Goal: Register for event/course: Register for event/course

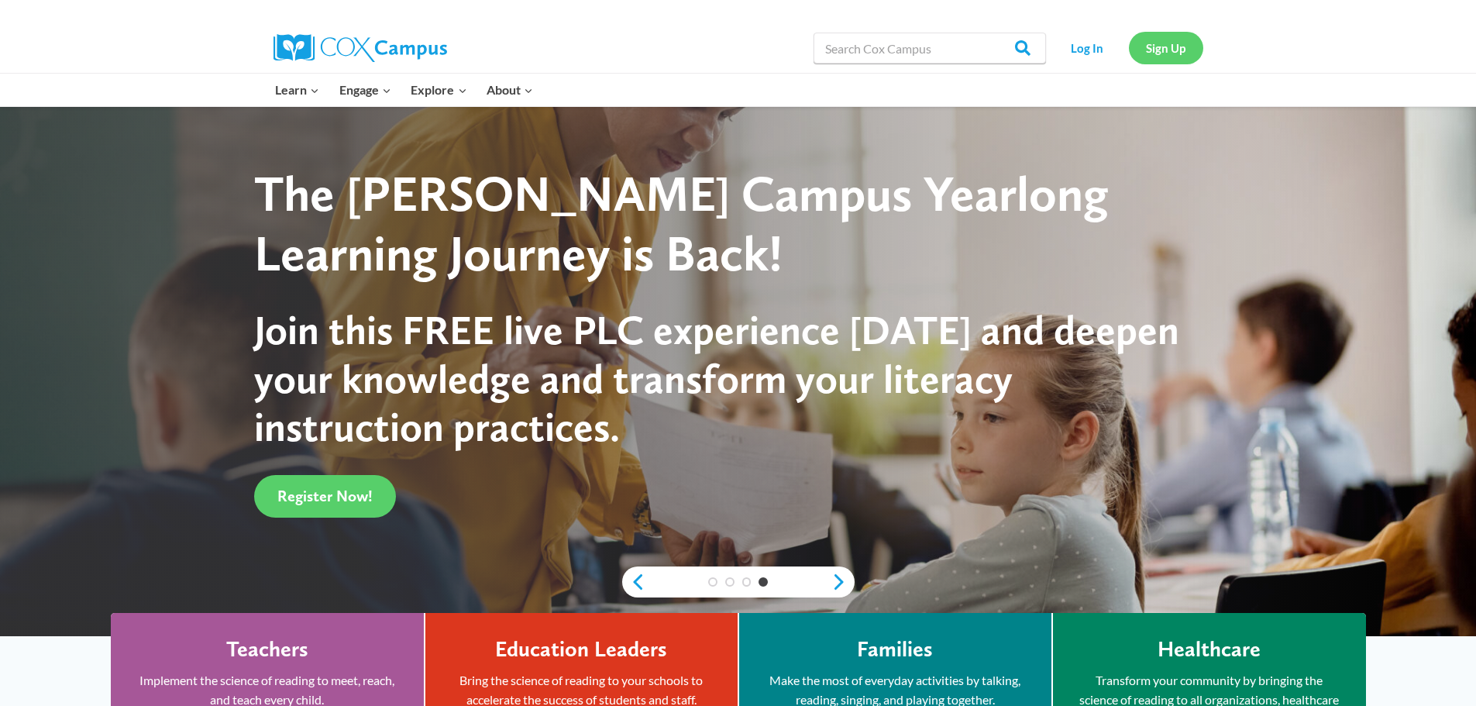
click at [1166, 46] on link "Sign Up" at bounding box center [1166, 48] width 74 height 32
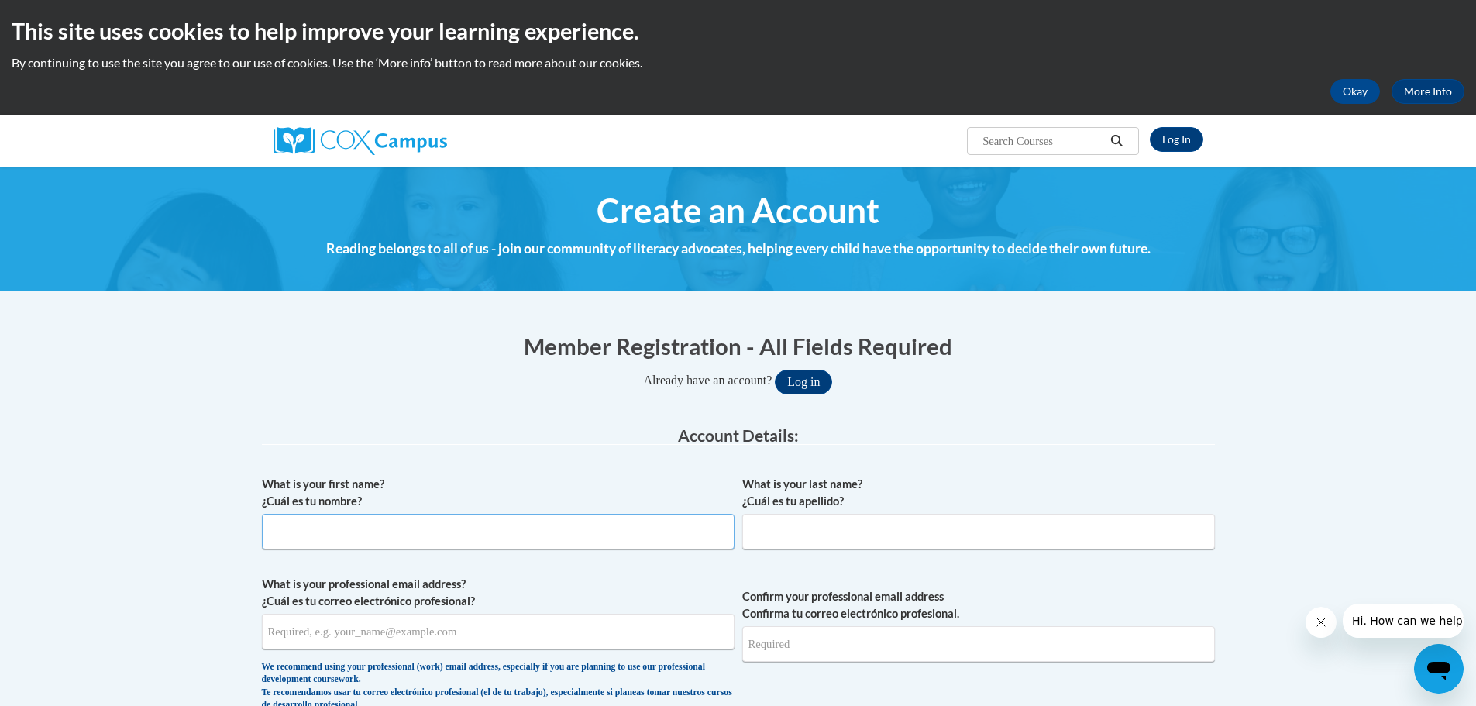
click at [489, 537] on input "What is your first name? ¿Cuál es tu nombre?" at bounding box center [498, 532] width 473 height 36
type input "Chaelyn"
type input "Lee"
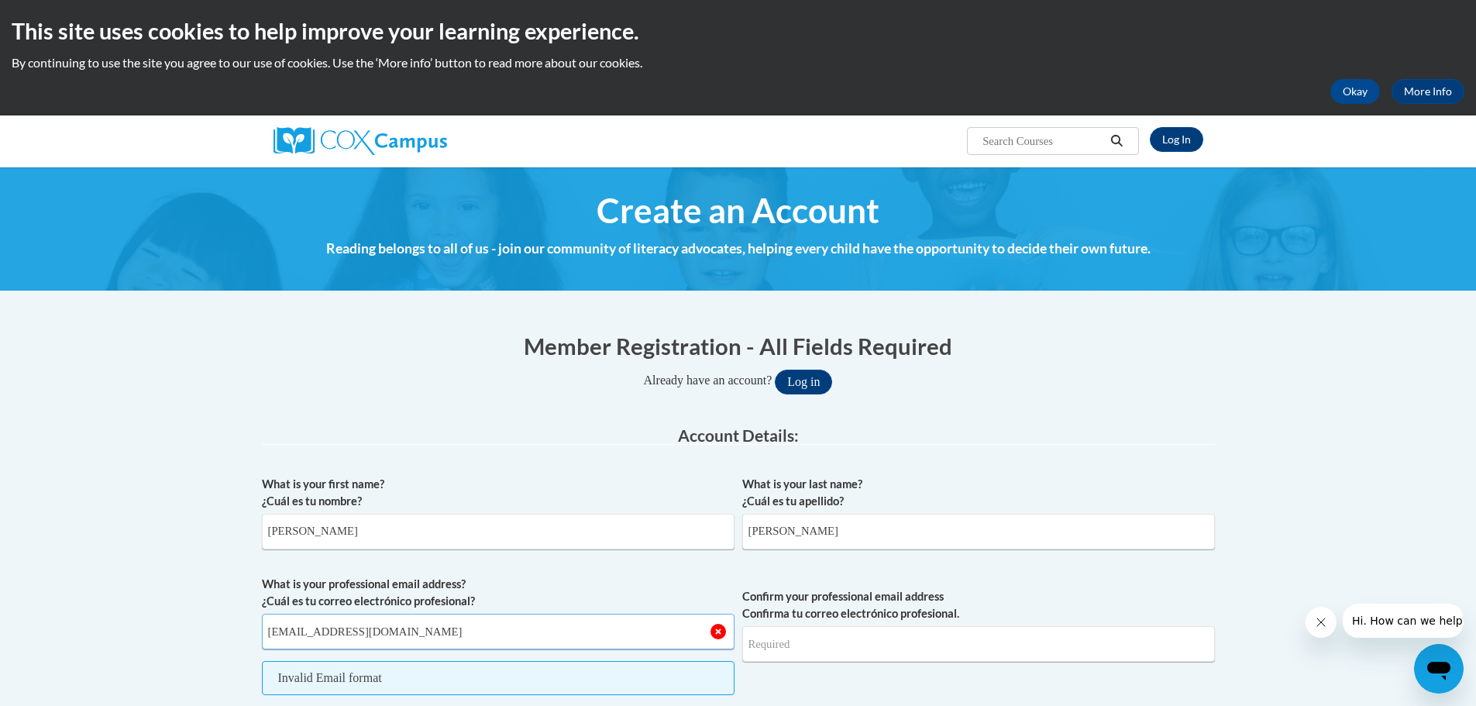
type input "clee@ymcalouisville.org"
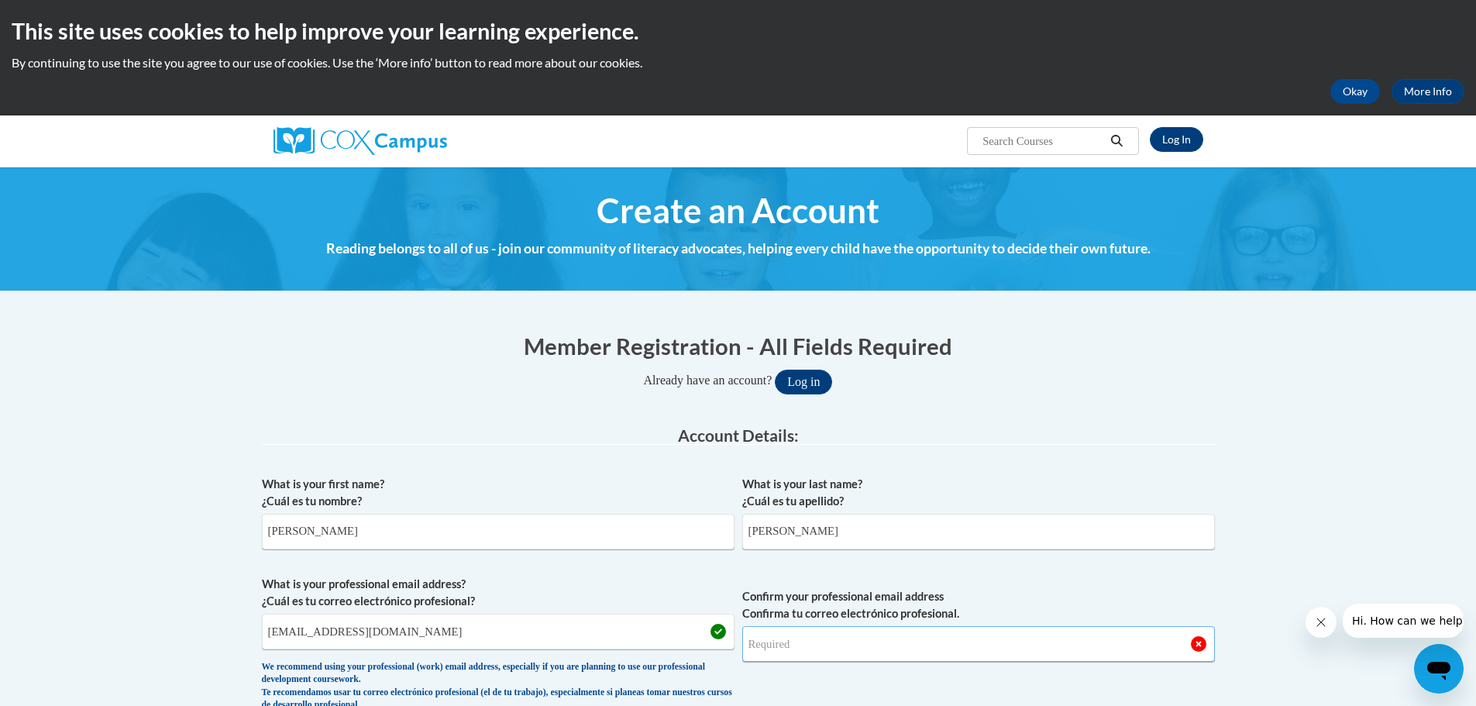
type input "l"
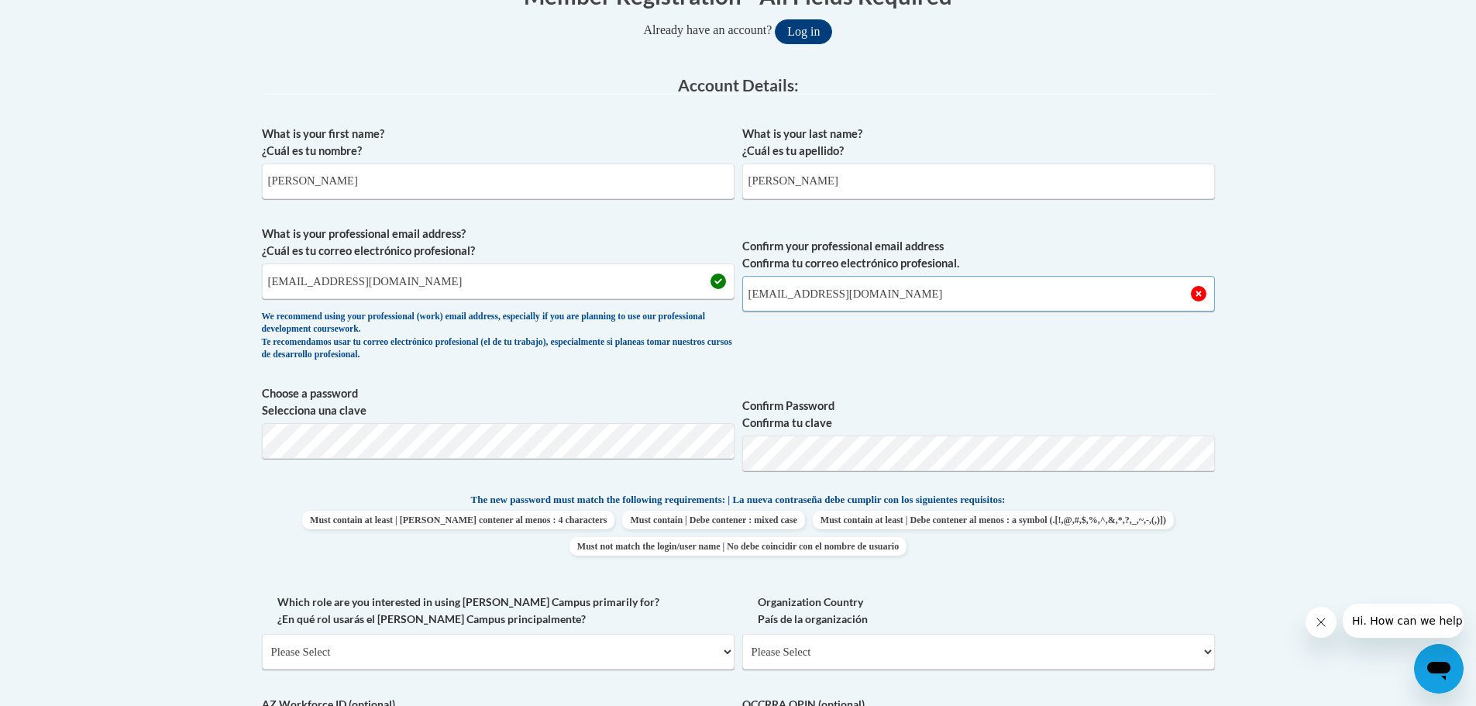
scroll to position [387, 0]
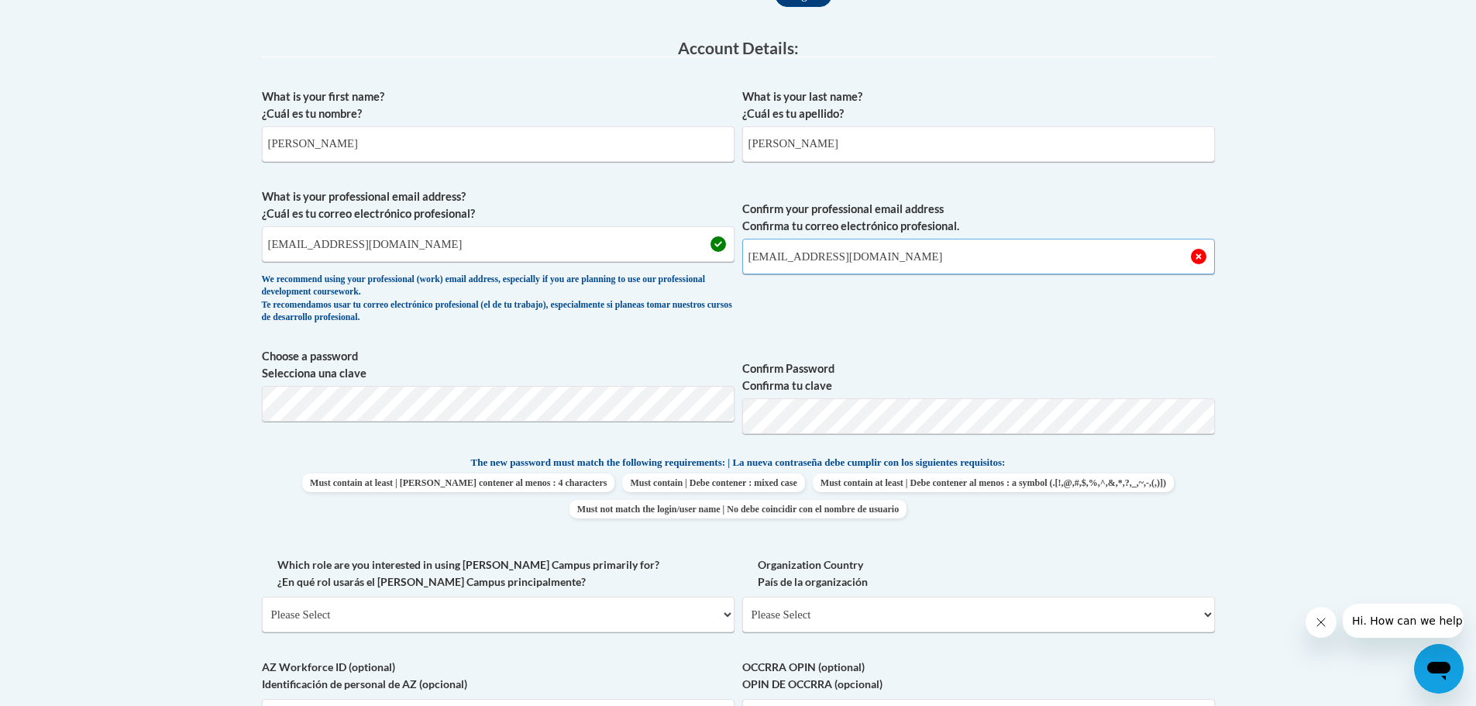
type input "clee@ymcalouisville.org"
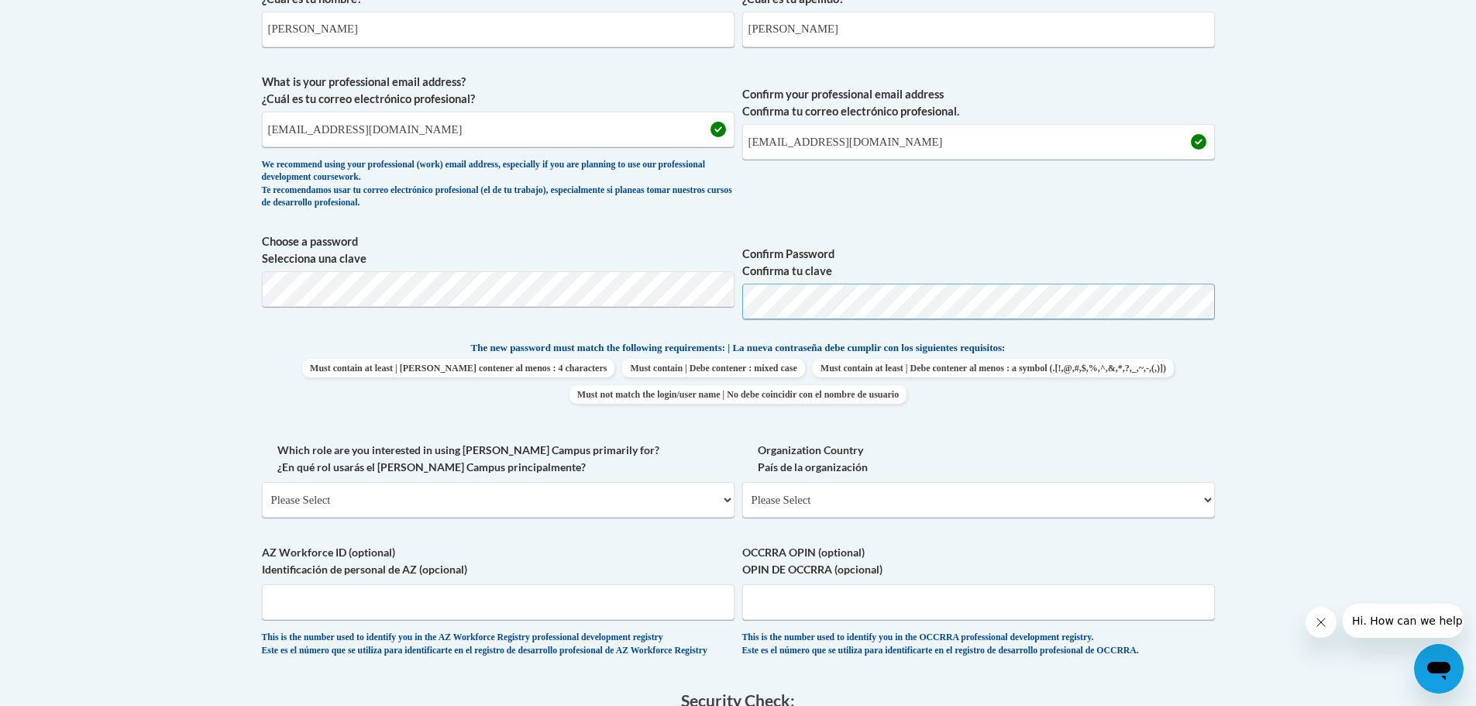
scroll to position [542, 0]
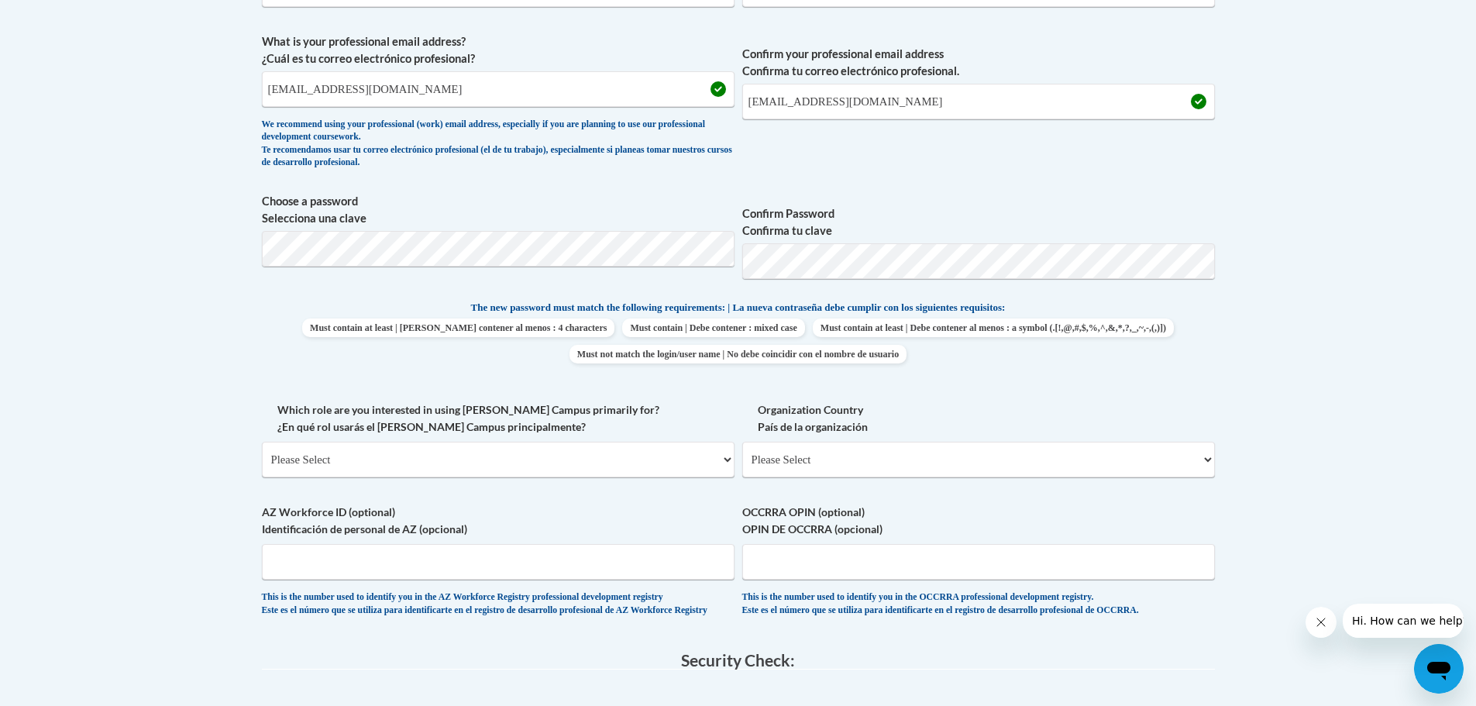
click at [1238, 356] on body "This site uses cookies to help improve your learning experience. By continuing …" at bounding box center [738, 404] width 1476 height 1892
click at [642, 453] on select "Please Select College/University | Colegio/Universidad Community/Nonprofit Part…" at bounding box center [498, 460] width 473 height 36
select select "49058d88-fc43-4af8-93ac-fa8ced758464"
click at [262, 442] on select "Please Select College/University | Colegio/Universidad Community/Nonprofit Part…" at bounding box center [498, 460] width 473 height 36
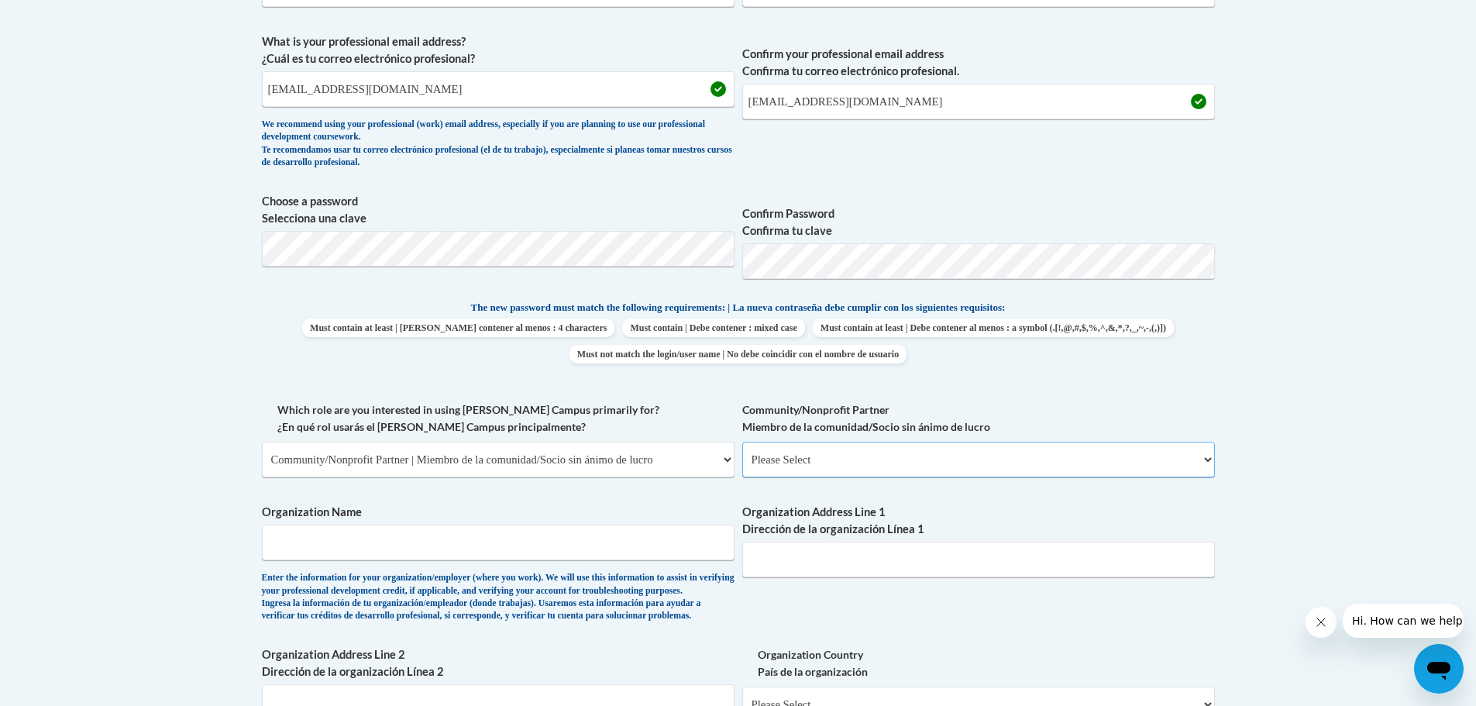
click at [876, 450] on select "Please Select Advocate | Defensor(a) Business/Private Company | Negocio o empre…" at bounding box center [978, 460] width 473 height 36
select select "d0068fd4-34ff-45e9-99e1-70a0b5fa68d7"
click at [742, 442] on select "Please Select Advocate | Defensor(a) Business/Private Company | Negocio o empre…" at bounding box center [978, 460] width 473 height 36
click at [543, 540] on input "Organization Name" at bounding box center [498, 543] width 473 height 36
type input "YMCA of Greater Louisville CEP"
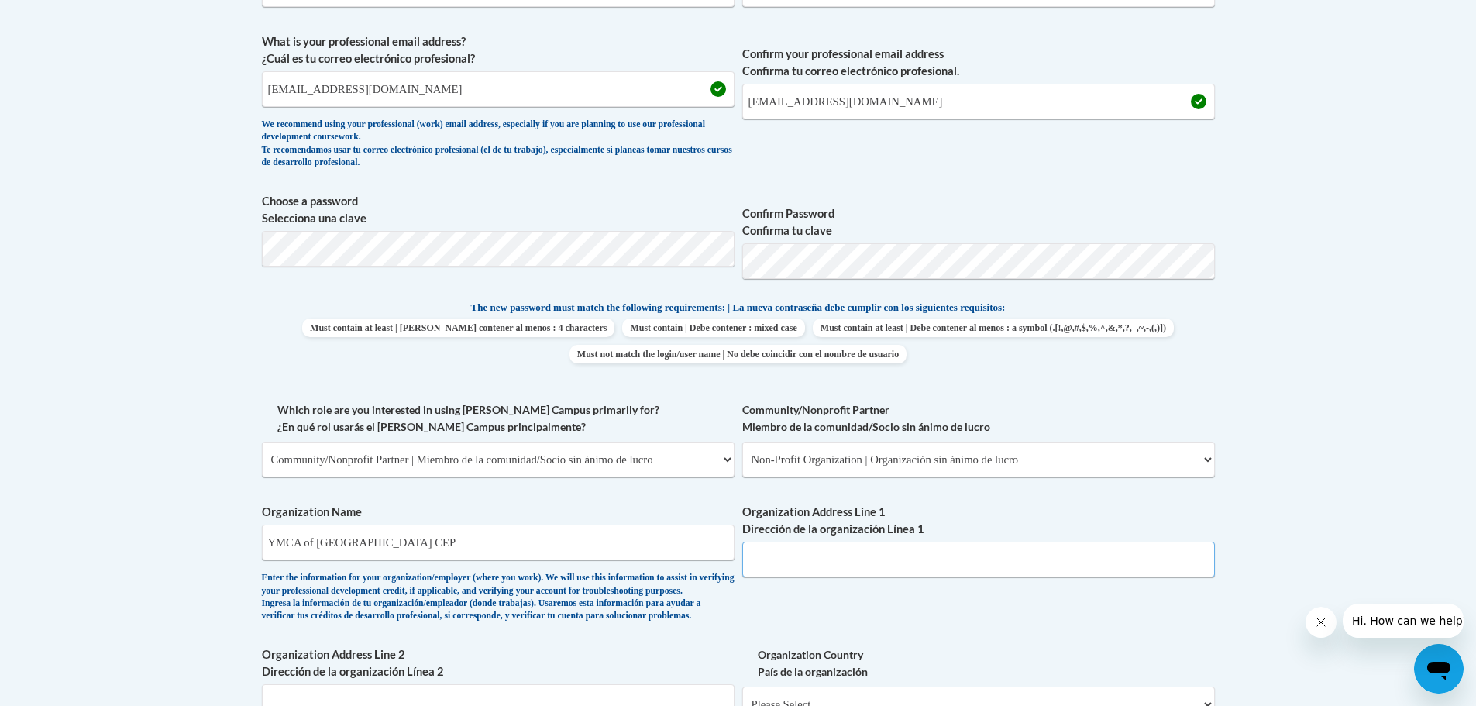
click at [887, 573] on input "Organization Address Line 1 Dirección de la organización Línea 1" at bounding box center [978, 560] width 473 height 36
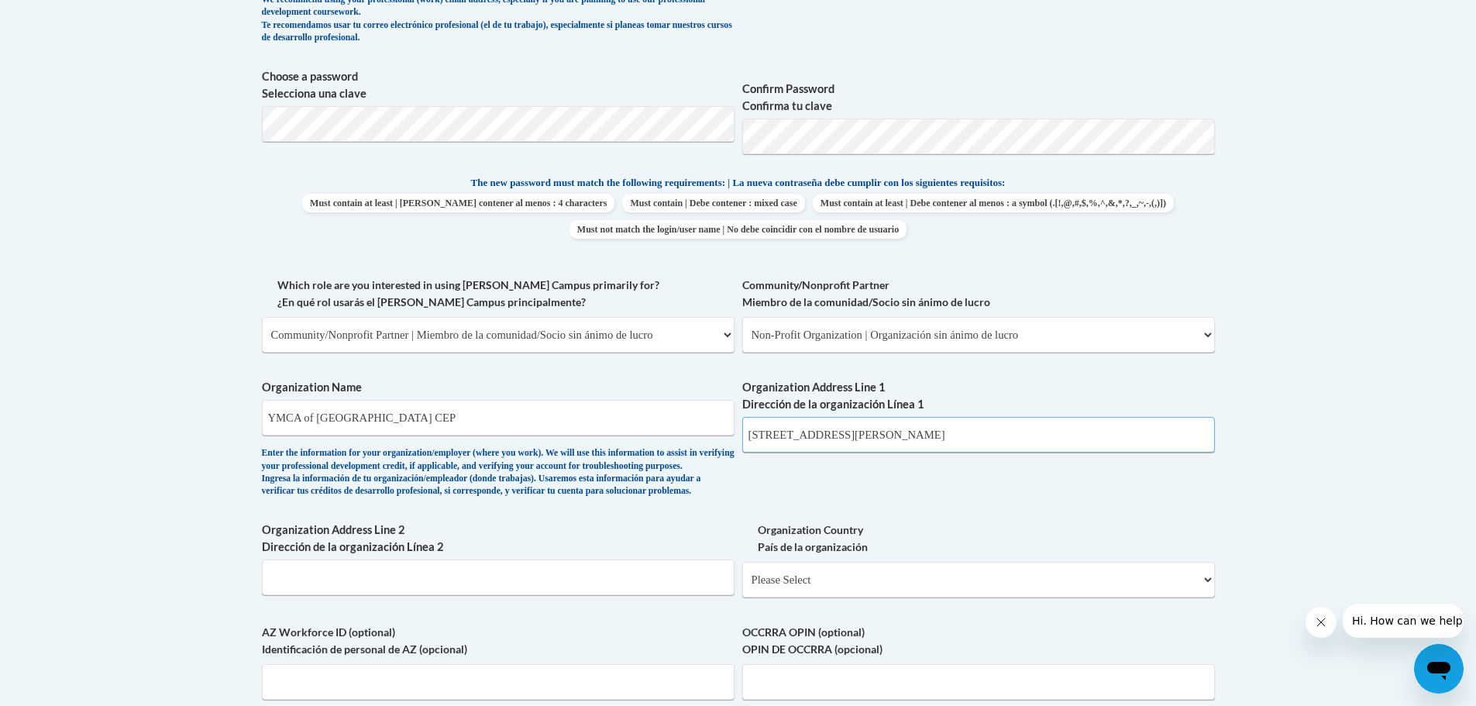
scroll to position [930, 0]
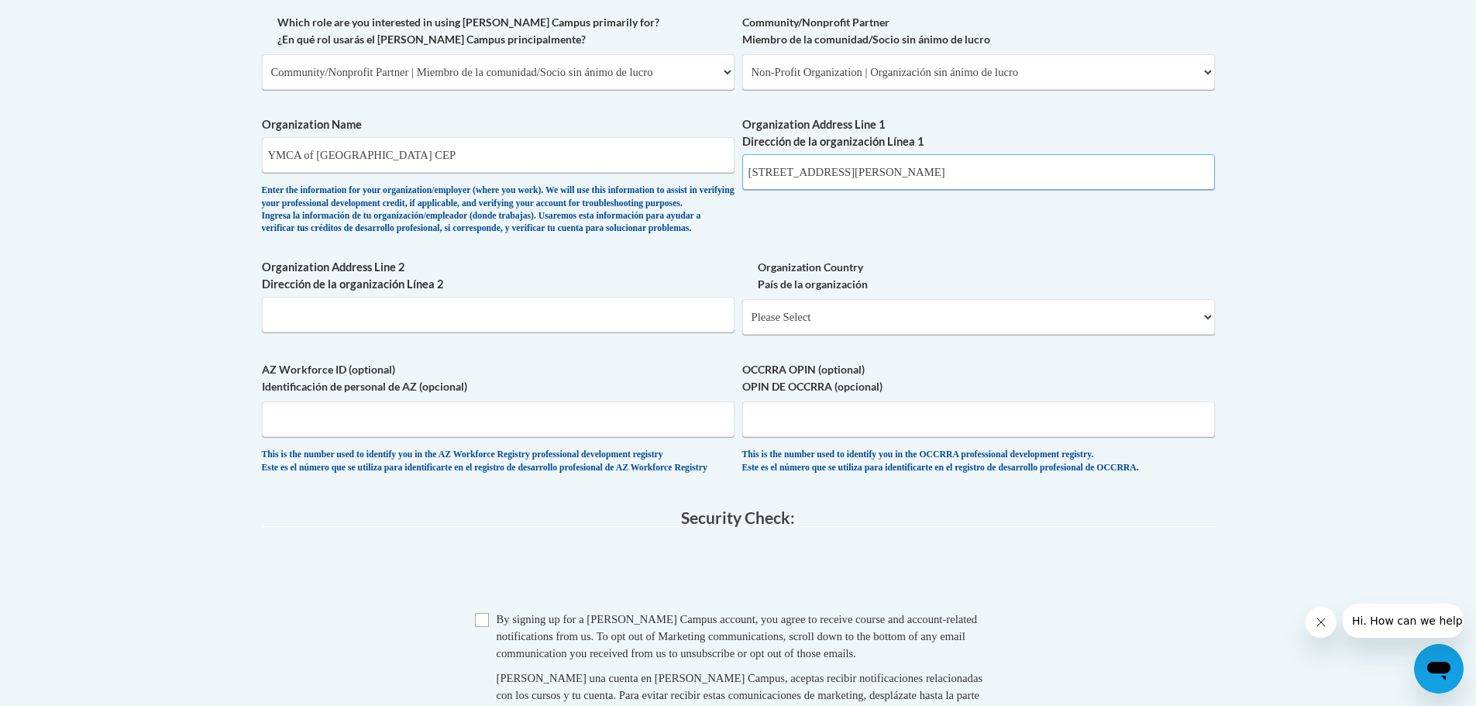
type input "2411 Bowman Avenue"
click at [397, 325] on input "Organization Address Line 2 Dirección de la organización Línea 2" at bounding box center [498, 315] width 473 height 36
click at [1173, 346] on div "Organization Country País de la organización Please Select United States | Esta…" at bounding box center [978, 303] width 473 height 88
click at [1176, 335] on select "Please Select United States | Estados Unidos Outside of the United States | Fue…" at bounding box center [978, 317] width 473 height 36
select select "ad49bcad-a171-4b2e-b99c-48b446064914"
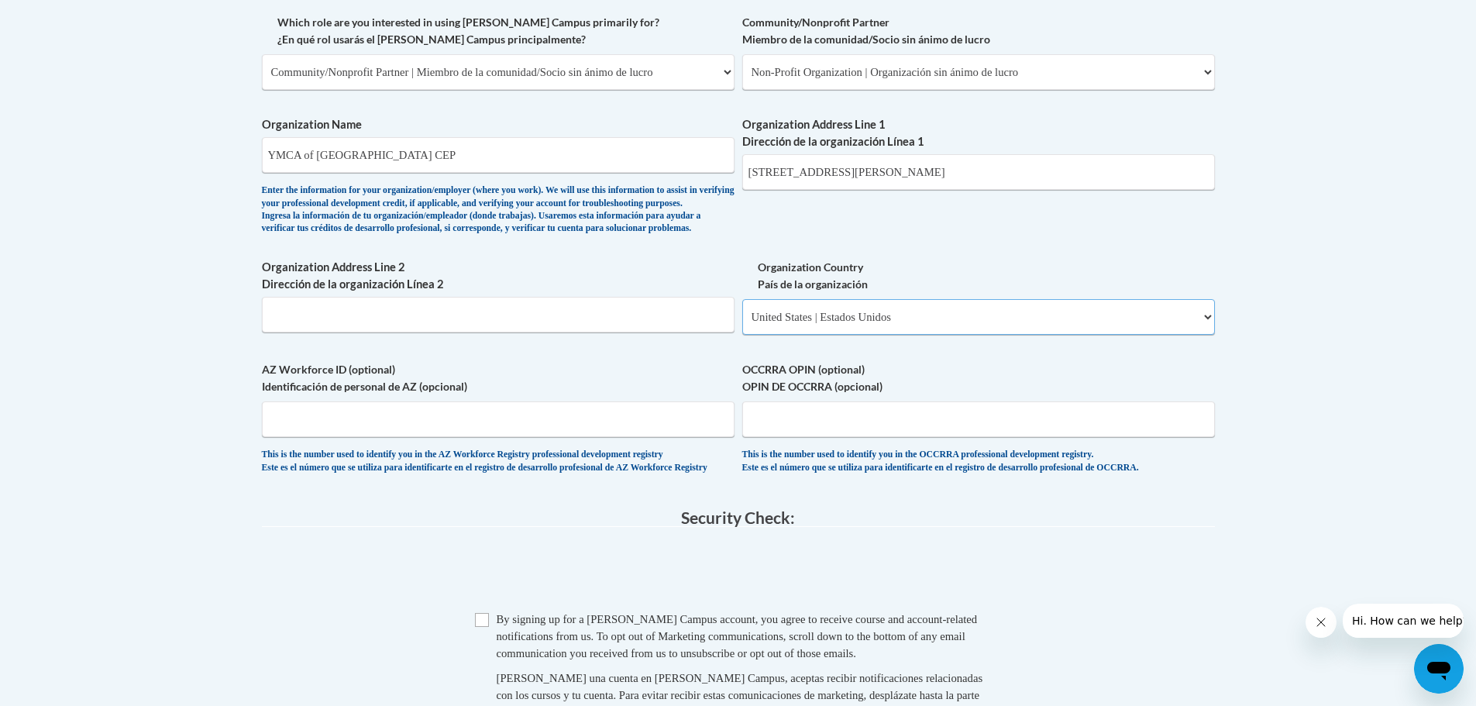
click at [742, 324] on select "Please Select United States | Estados Unidos Outside of the United States | Fue…" at bounding box center [978, 317] width 473 height 36
select select
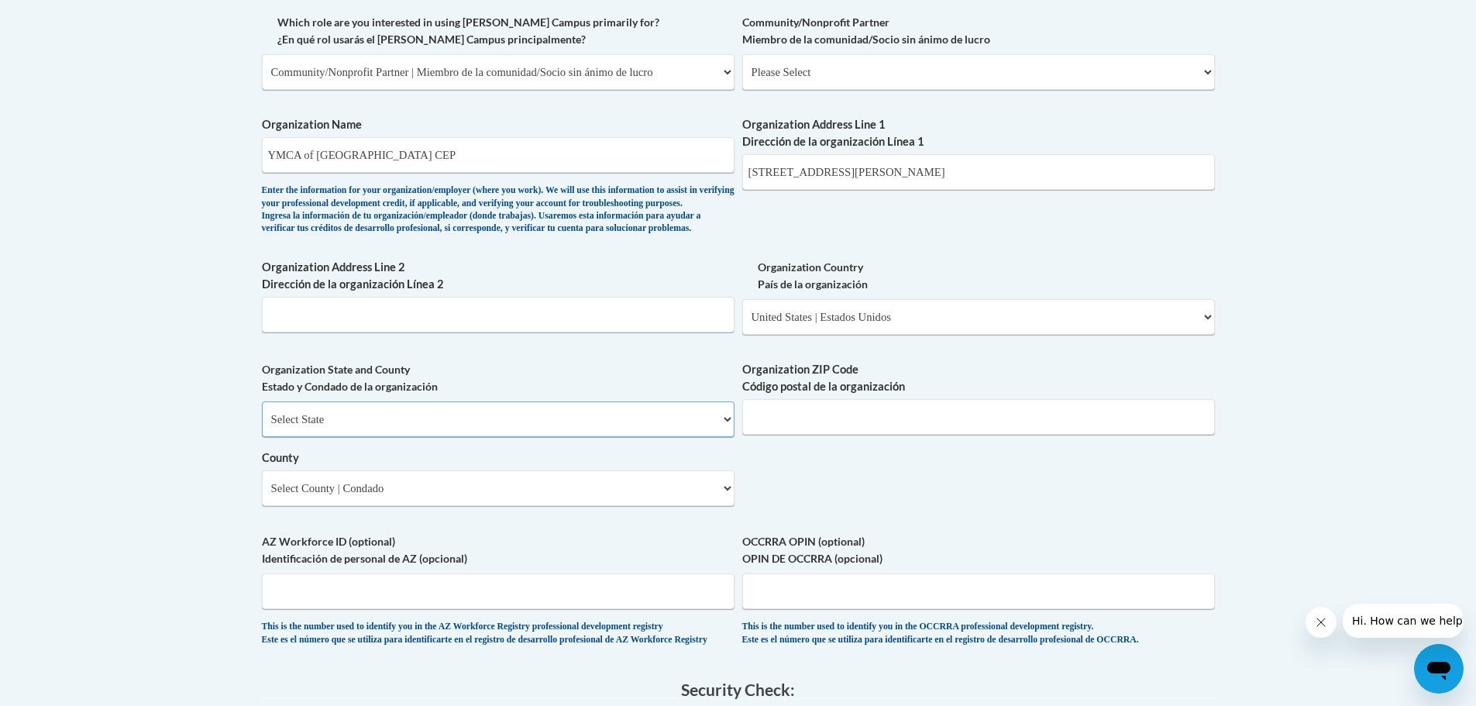
click at [432, 437] on select "Select State Alabama Alaska Arizona Arkansas California Colorado Connecticut De…" at bounding box center [498, 419] width 473 height 36
select select "Kentucky"
click at [262, 427] on select "Select State Alabama Alaska Arizona Arkansas California Colorado Connecticut De…" at bounding box center [498, 419] width 473 height 36
click at [819, 435] on input "Organization ZIP Code Código postal de la organización" at bounding box center [978, 417] width 473 height 36
type input "40217"
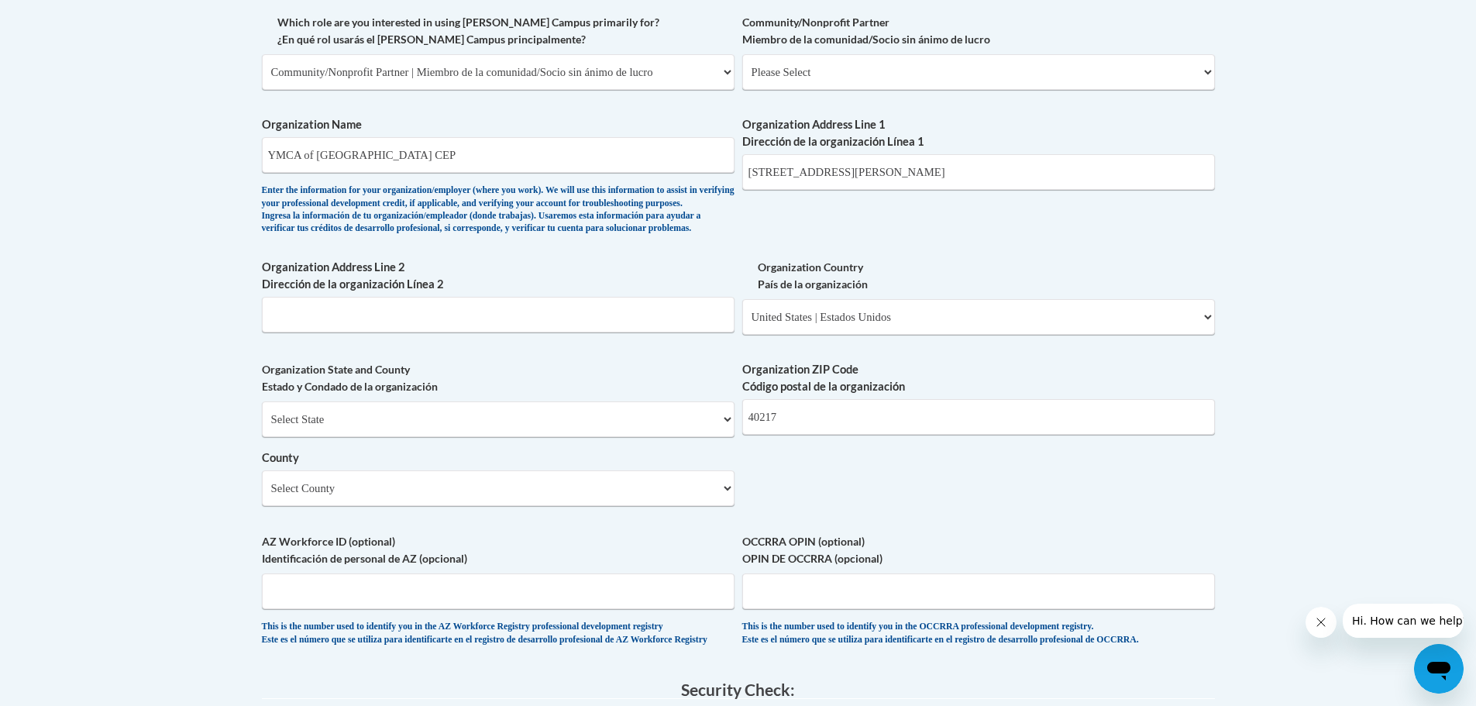
drag, startPoint x: 525, startPoint y: 541, endPoint x: 527, endPoint y: 524, distance: 17.2
click at [525, 518] on div "Organization State and County Estado y Condado de la organización Select State …" at bounding box center [498, 439] width 473 height 157
click at [529, 506] on select "Select County Adair Allen Anderson Ballard Barren Bath Bell Boone Bourbon Boyd …" at bounding box center [498, 488] width 473 height 36
select select "Jefferson"
click at [262, 496] on select "Select County Adair Allen Anderson Ballard Barren Bath Bell Boone Bourbon Boyd …" at bounding box center [498, 488] width 473 height 36
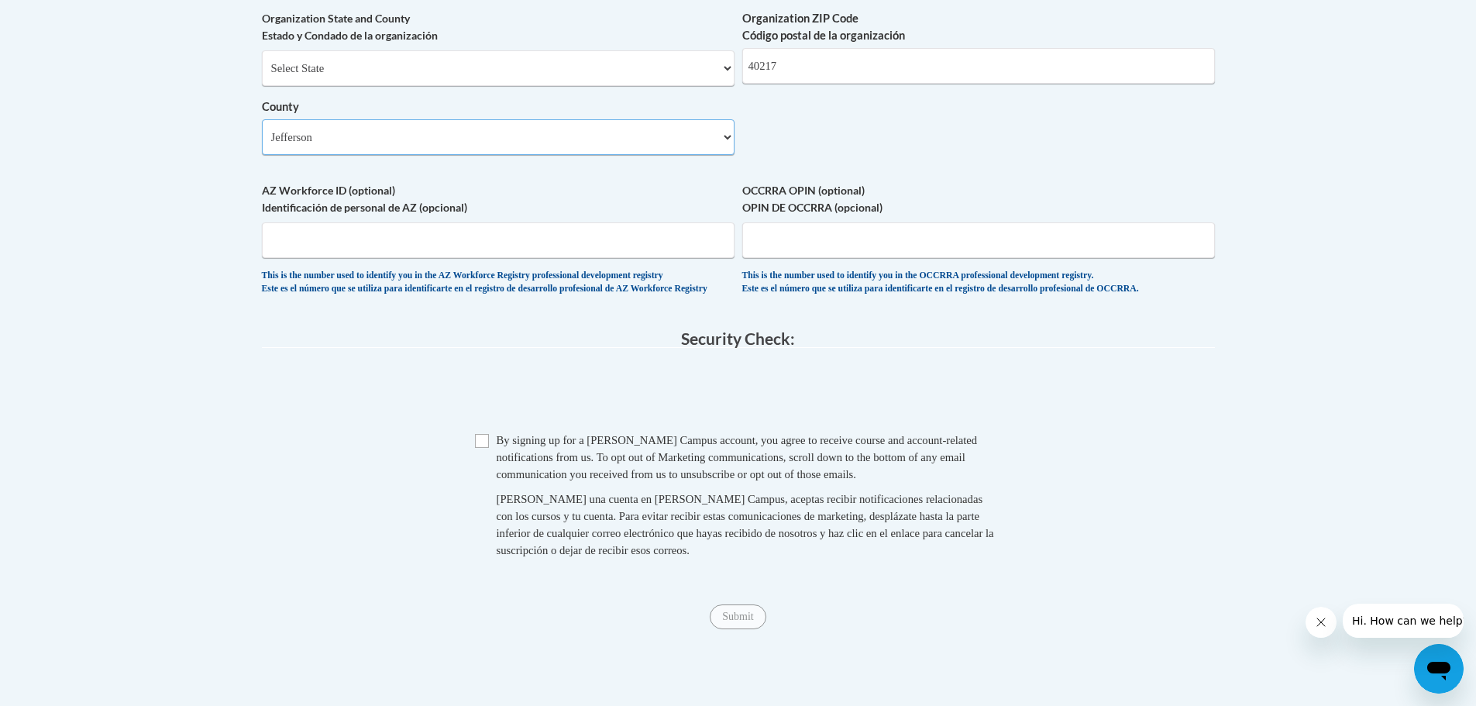
scroll to position [1317, 0]
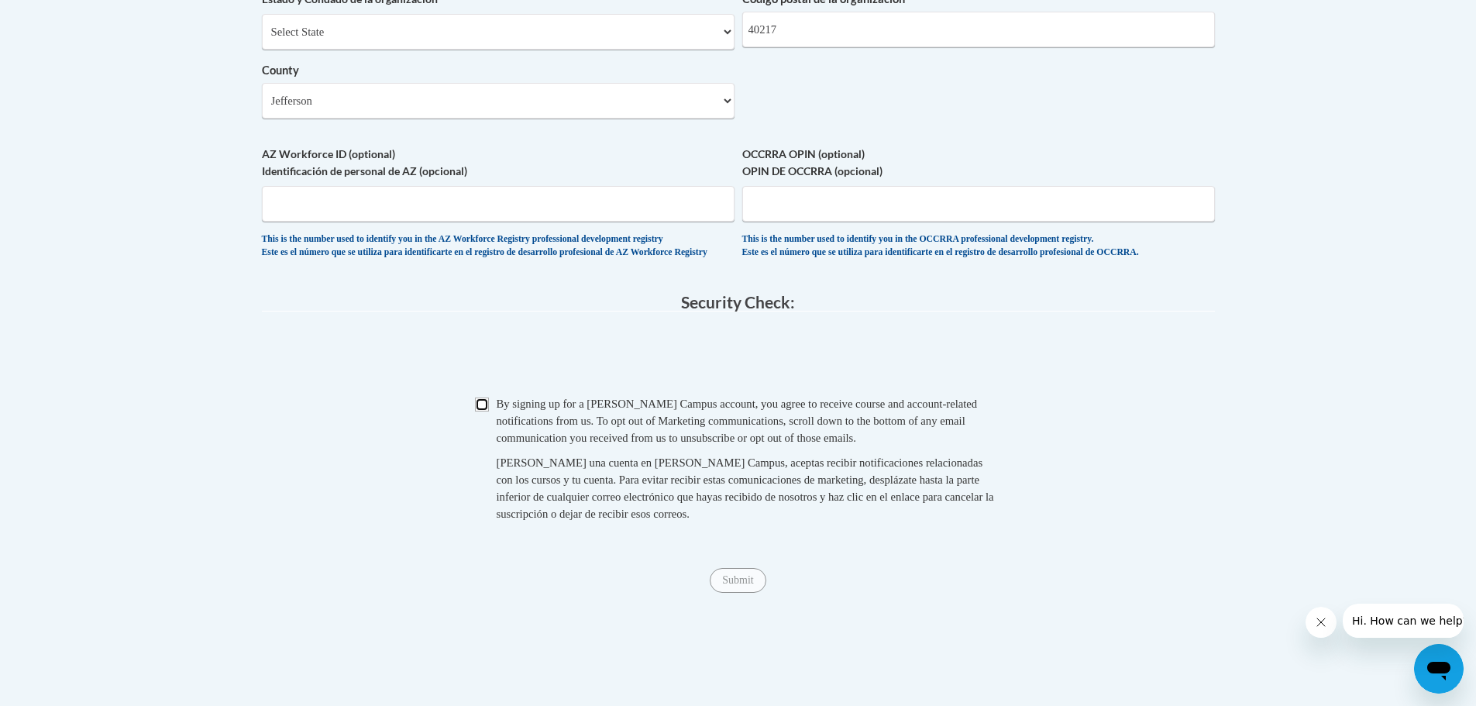
click at [486, 411] on input "Checkbox" at bounding box center [482, 405] width 14 height 14
checkbox input "true"
click at [742, 593] on input "Submit" at bounding box center [738, 580] width 56 height 25
click at [1328, 628] on button "Close message from company" at bounding box center [1320, 622] width 31 height 31
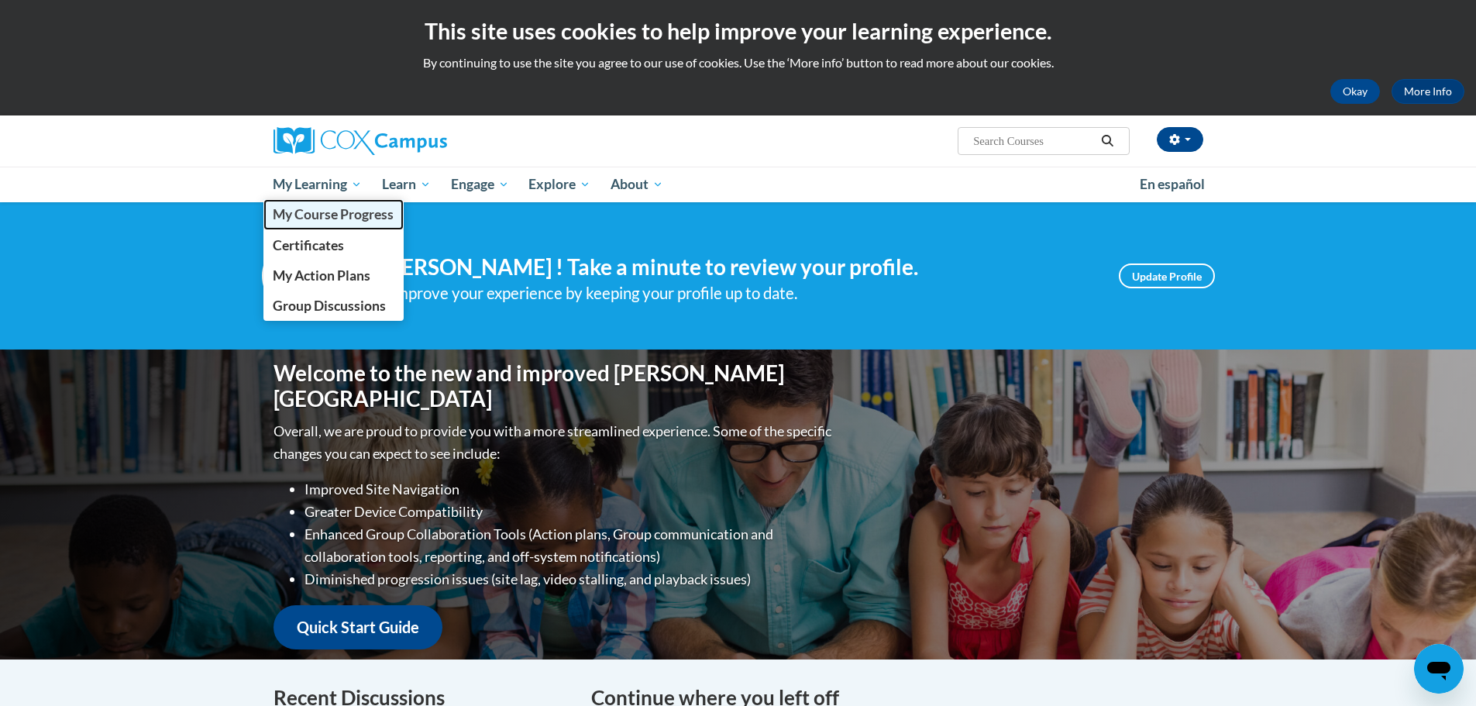
click at [315, 205] on link "My Course Progress" at bounding box center [333, 214] width 141 height 30
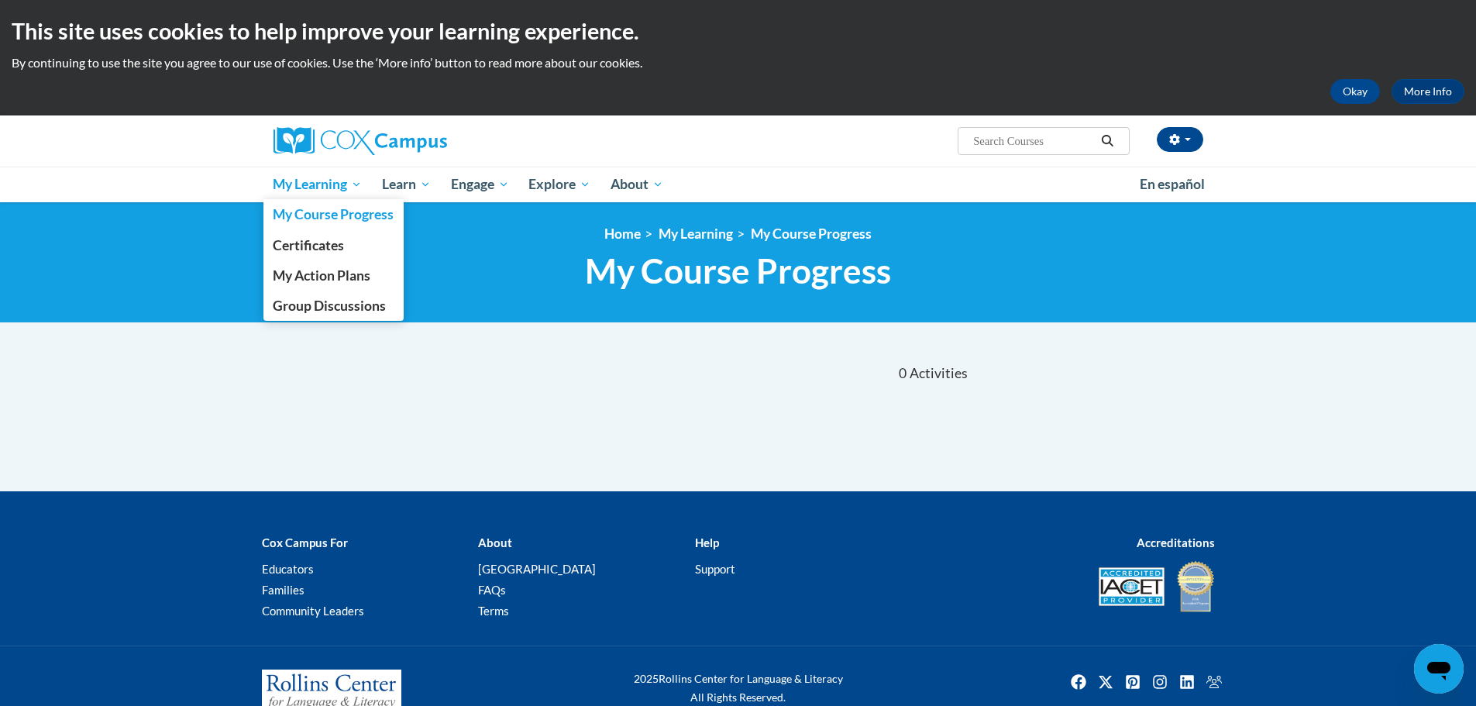
click at [304, 179] on span "My Learning" at bounding box center [317, 184] width 89 height 19
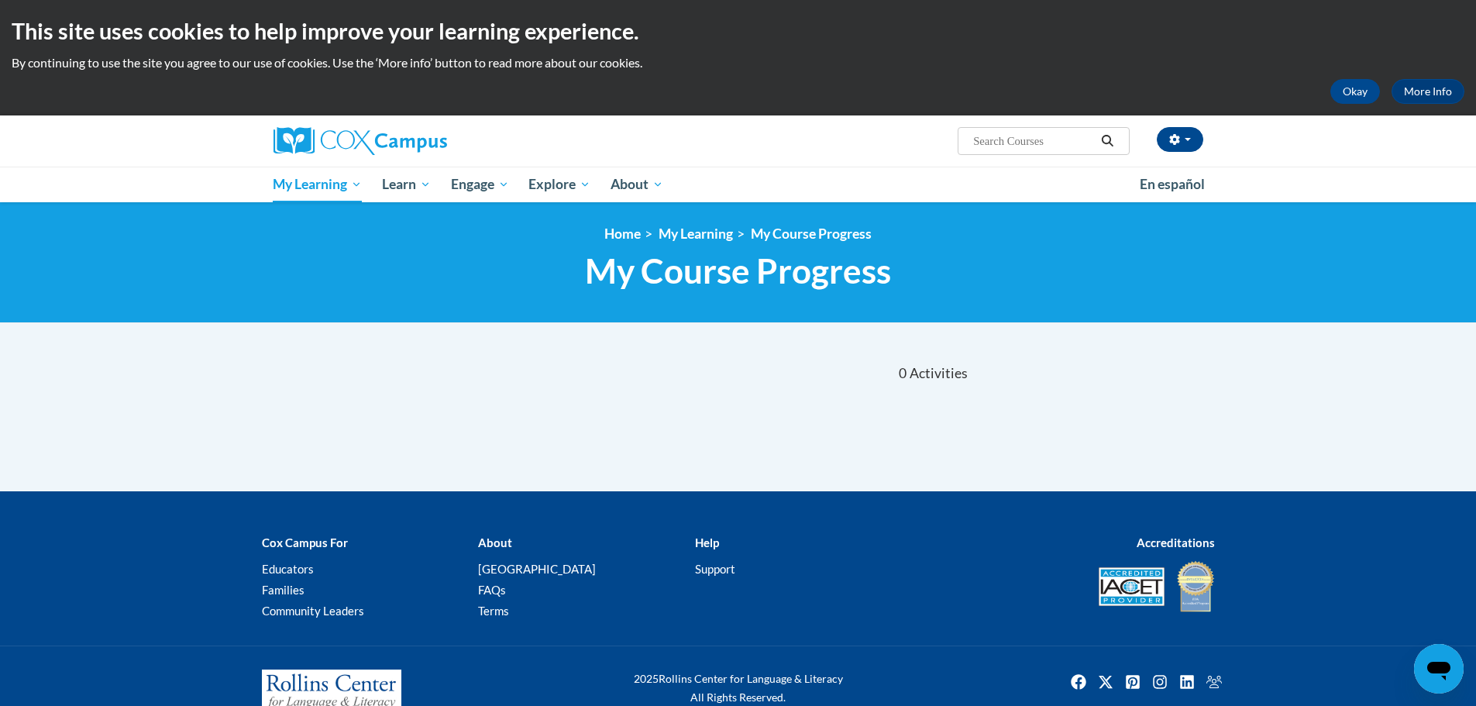
click at [1009, 129] on span "Search Search..." at bounding box center [1043, 141] width 171 height 28
click at [1022, 139] on input "Search..." at bounding box center [1034, 141] width 124 height 19
type input "Data driven"
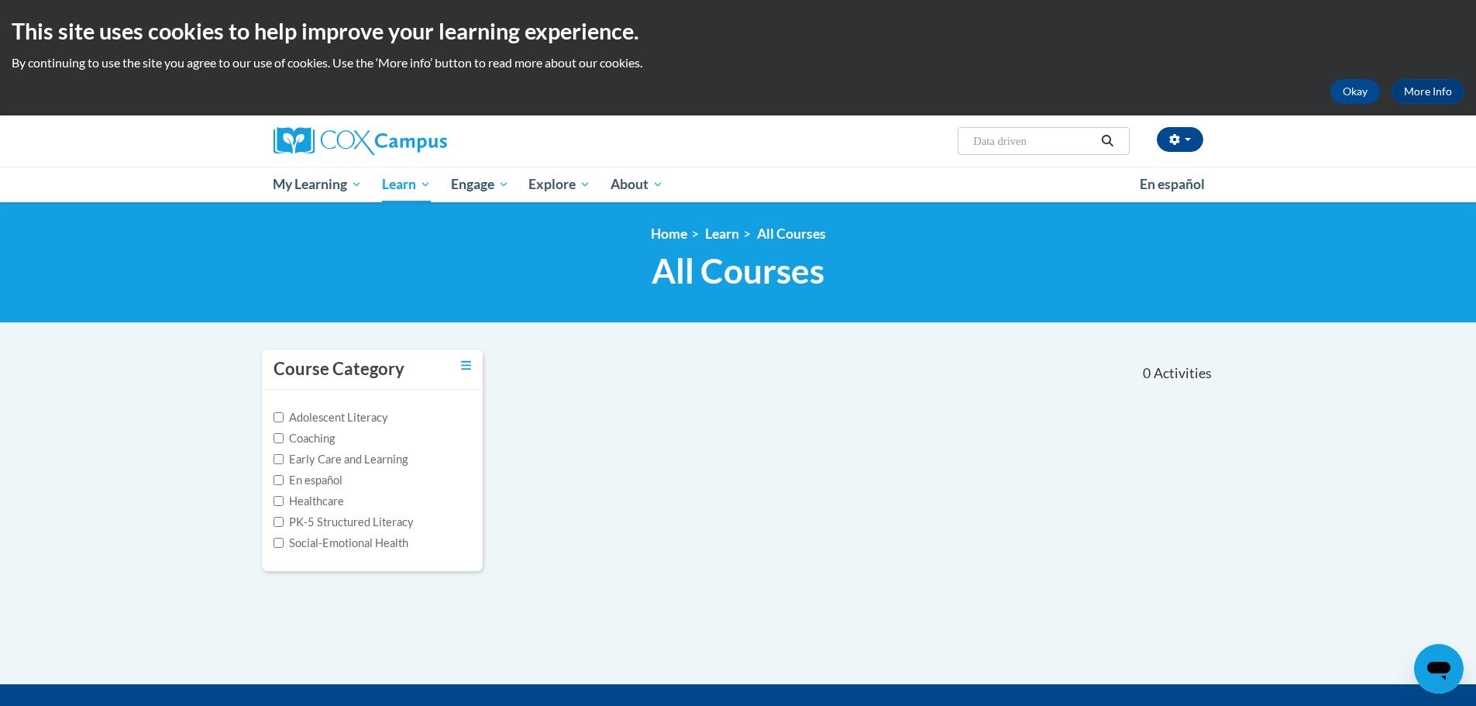
click at [1033, 139] on input "Data driven" at bounding box center [1034, 141] width 124 height 19
click at [1019, 147] on input "Data driven" at bounding box center [1034, 141] width 124 height 19
click at [1001, 139] on input "Data driven" at bounding box center [1034, 141] width 124 height 19
type input "Data-driven Instruction"
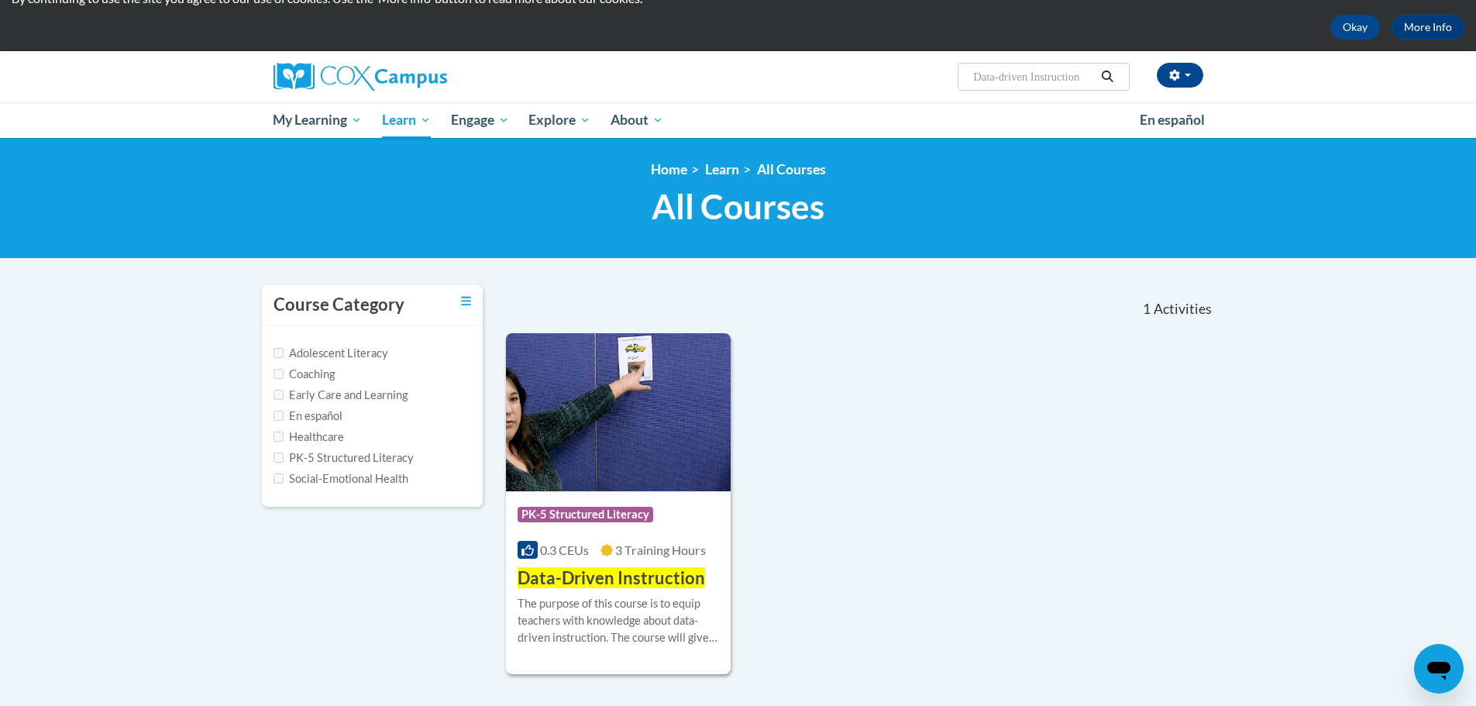
scroll to position [155, 0]
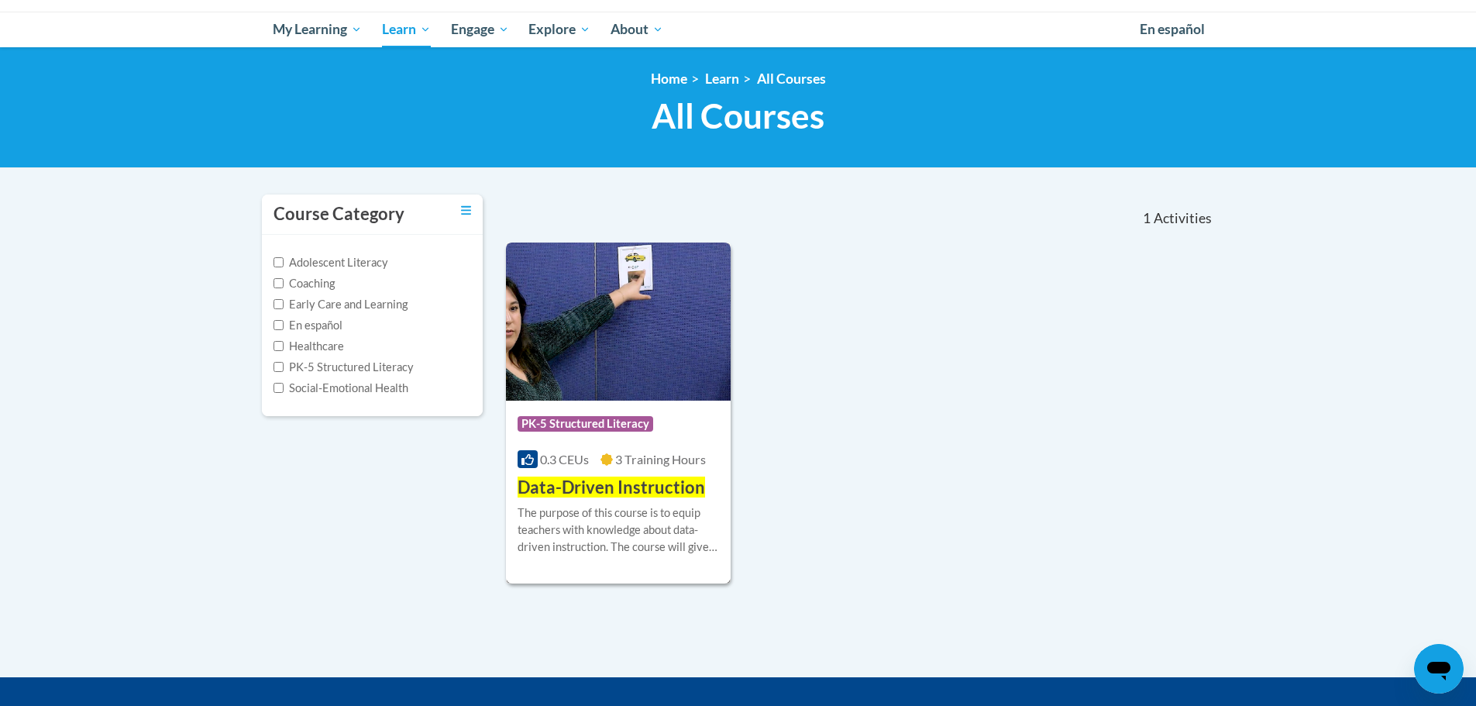
click at [618, 478] on span "Data-Driven Instruction" at bounding box center [612, 487] width 188 height 21
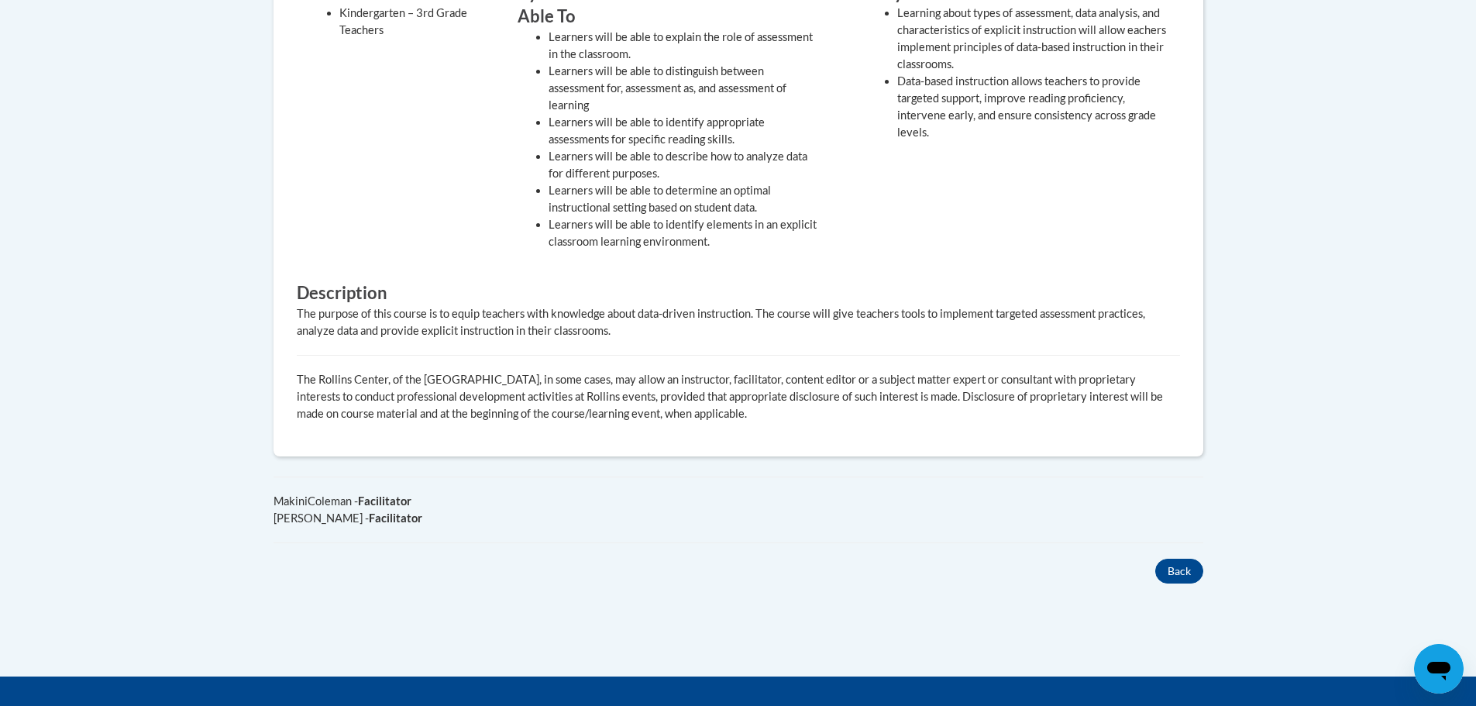
scroll to position [456, 0]
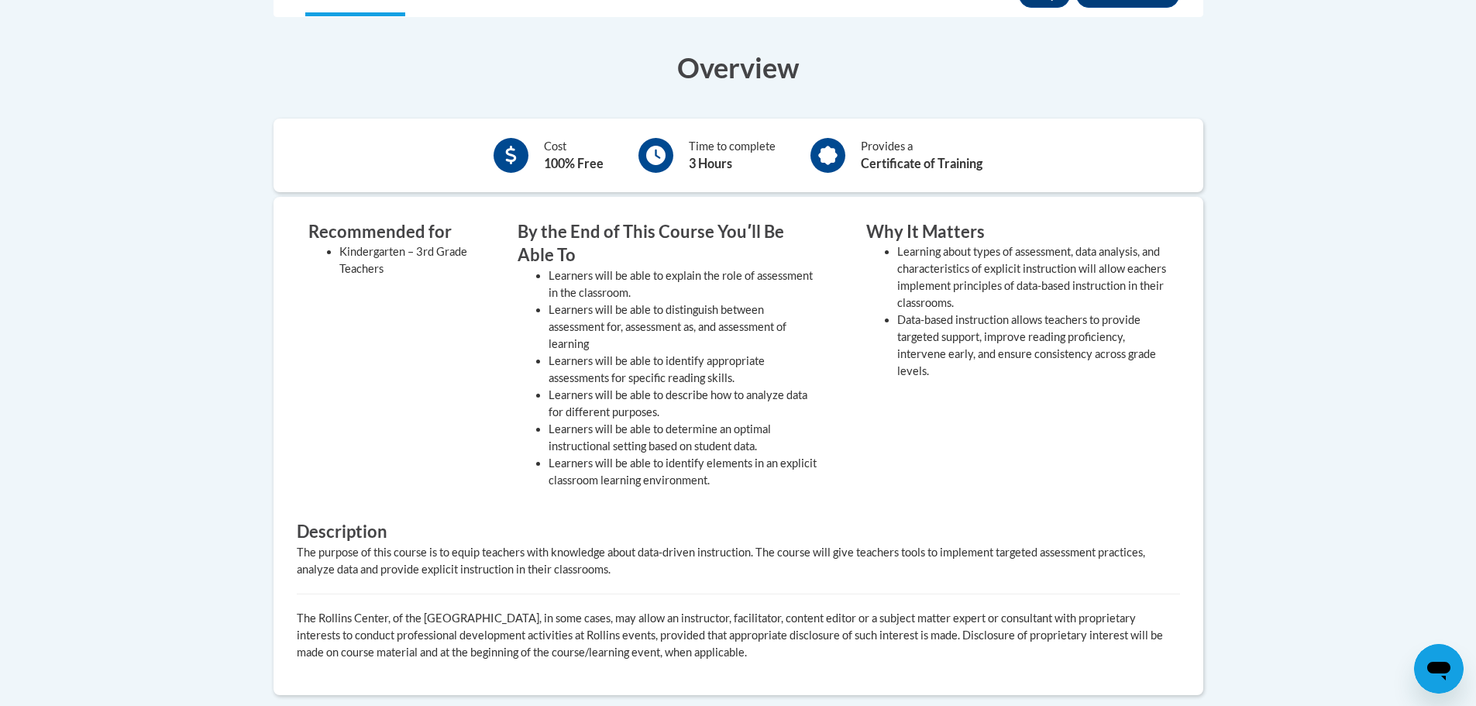
click at [437, 264] on li "Kindergarten – 3rd Grade Teachers" at bounding box center [405, 260] width 132 height 34
click at [987, 326] on li "Data-based instruction allows teachers to provide targeted support, improve rea…" at bounding box center [1032, 346] width 271 height 68
click at [795, 353] on li "Learners will be able to identify appropriate assessments for specific reading …" at bounding box center [684, 370] width 271 height 34
click at [632, 374] on li "Learners will be able to identify appropriate assessments for specific reading …" at bounding box center [684, 370] width 271 height 34
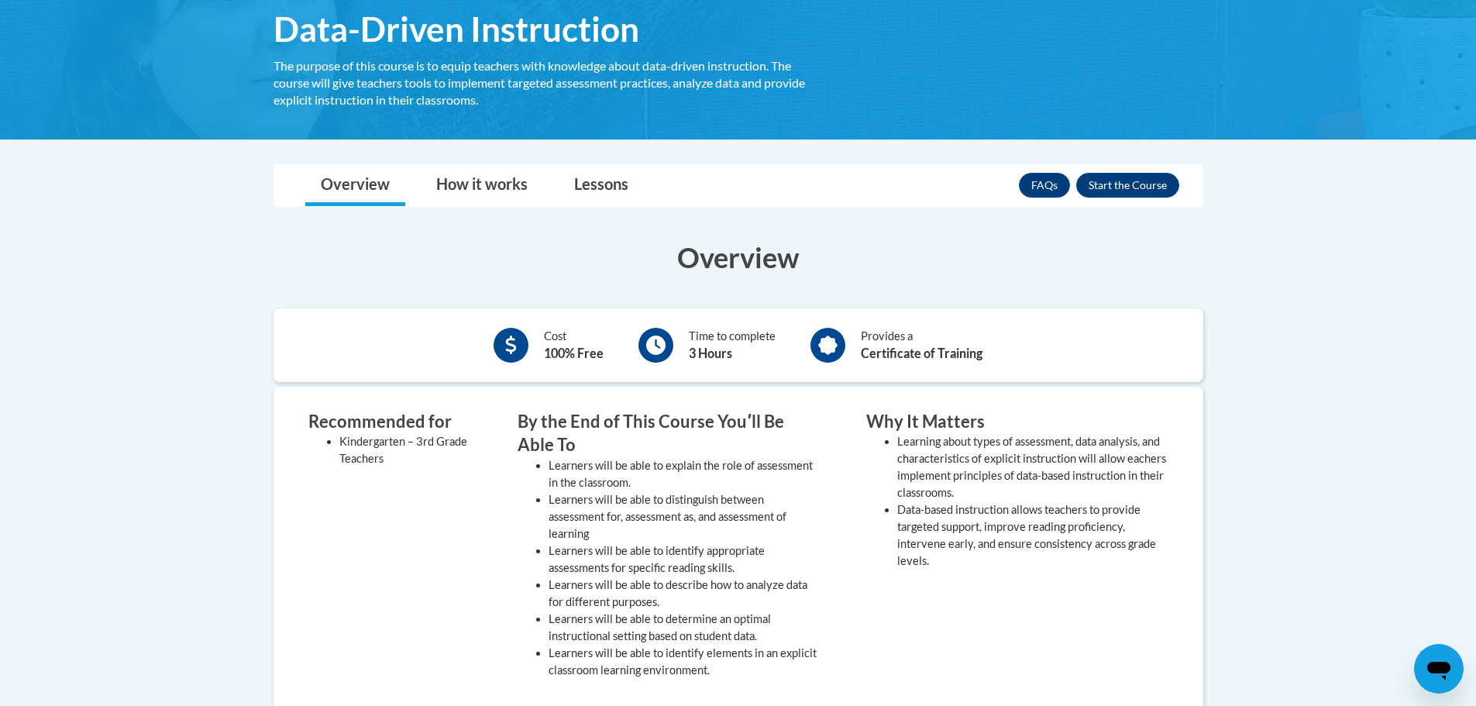
scroll to position [224, 0]
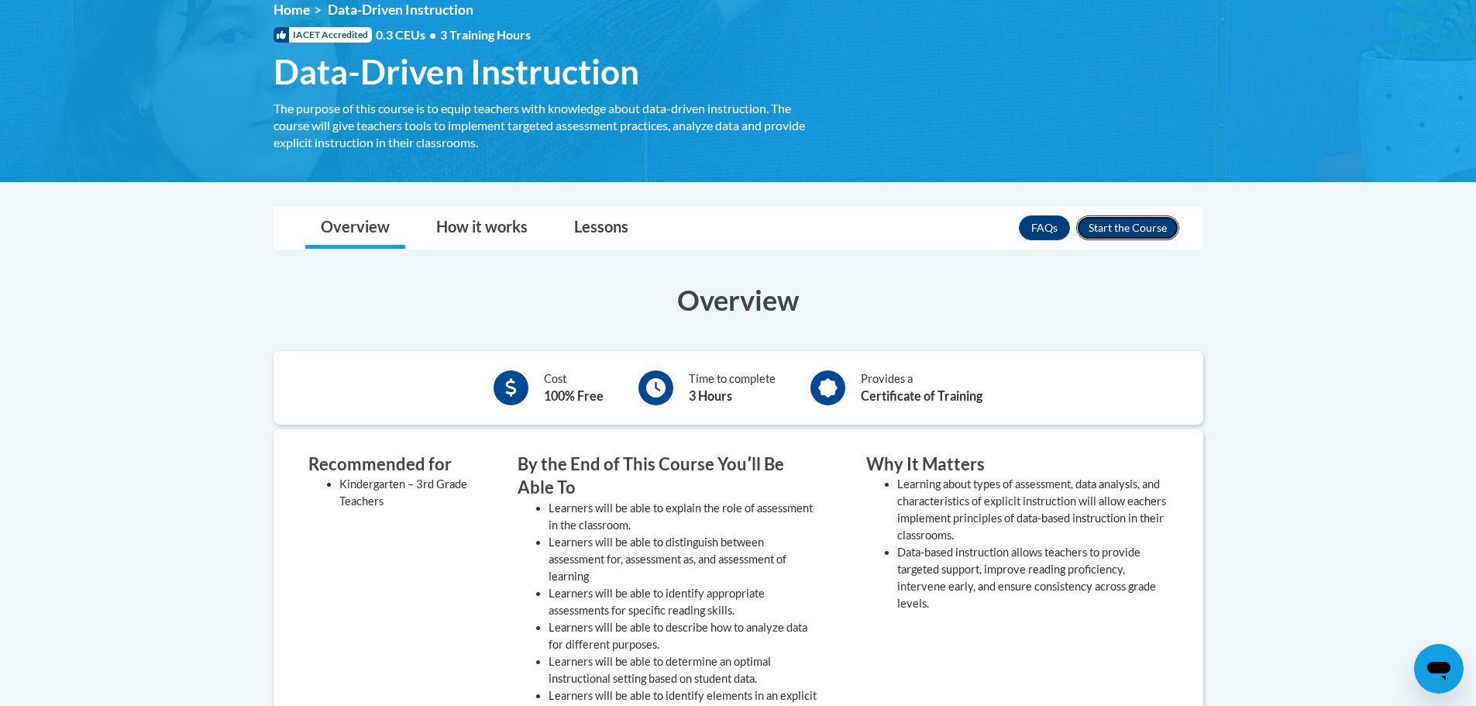
click at [1145, 236] on button "Enroll" at bounding box center [1127, 227] width 103 height 25
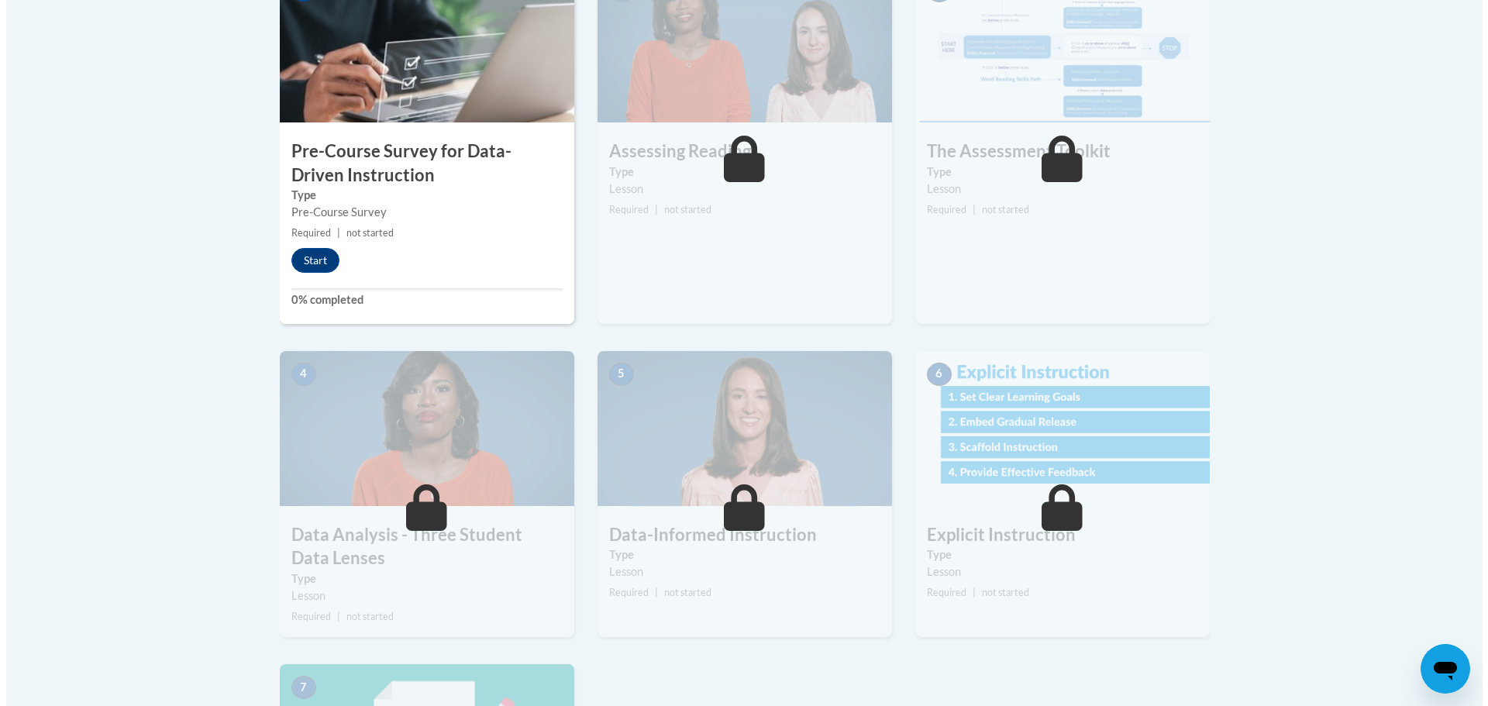
scroll to position [232, 0]
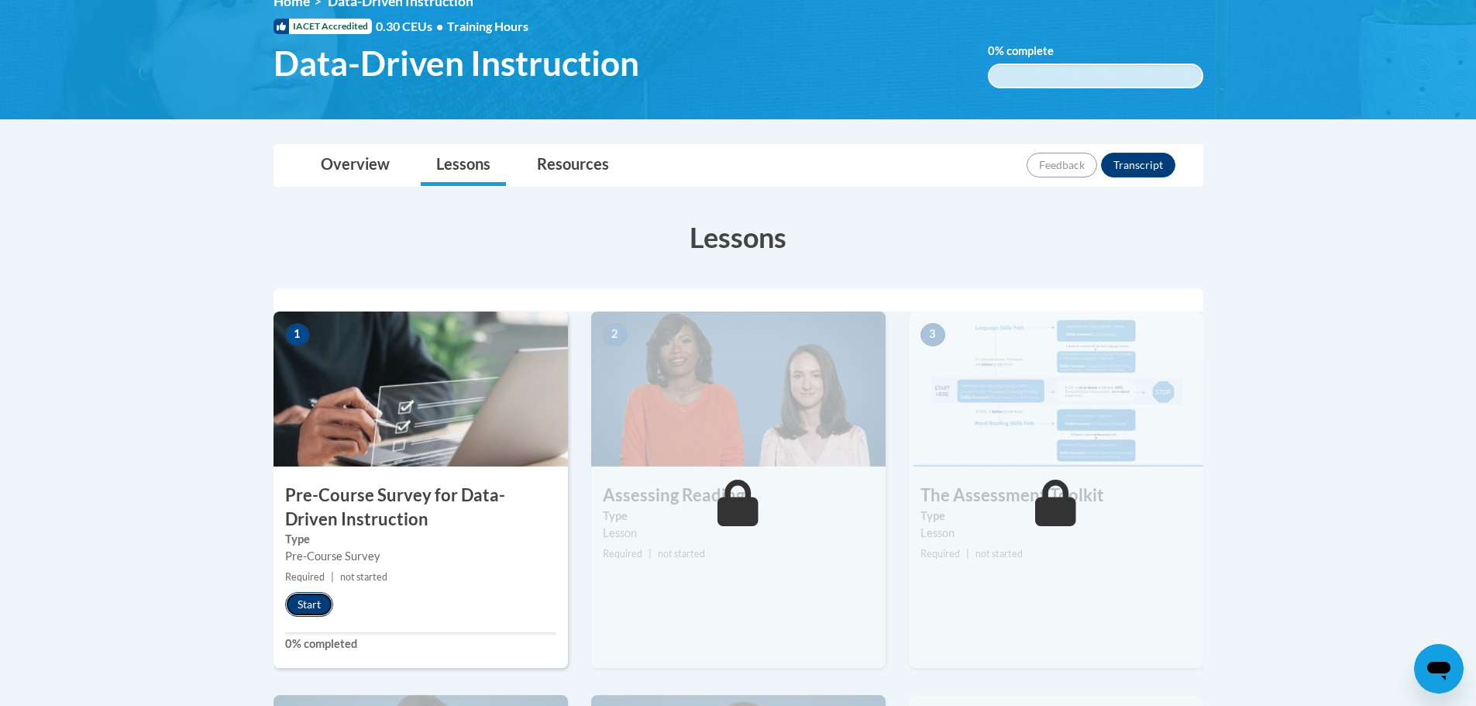
click at [319, 597] on button "Start" at bounding box center [309, 604] width 48 height 25
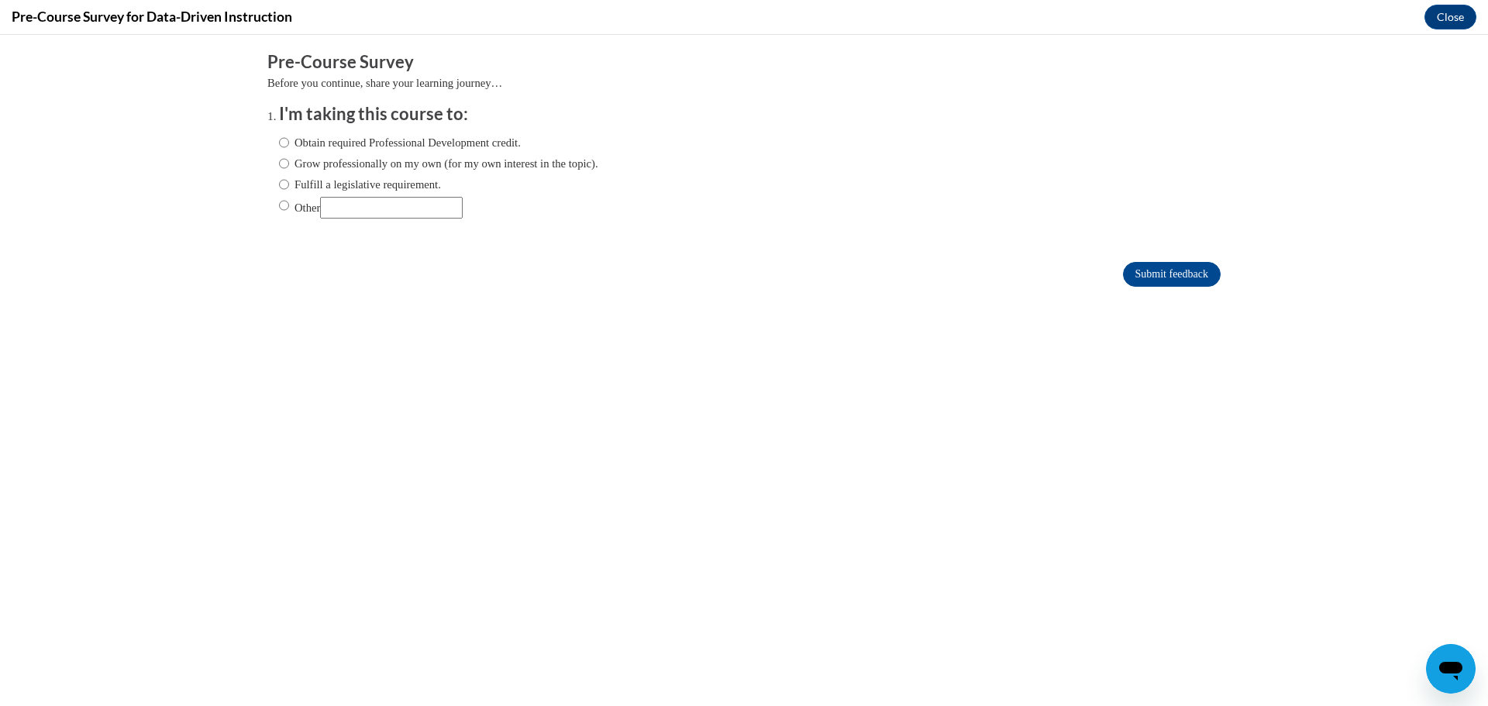
scroll to position [0, 0]
click at [399, 143] on label "Obtain required Professional Development credit." at bounding box center [400, 142] width 242 height 17
click at [289, 143] on input "Obtain required Professional Development credit." at bounding box center [284, 142] width 10 height 17
radio input "true"
click at [1190, 272] on input "Submit feedback" at bounding box center [1172, 274] width 98 height 25
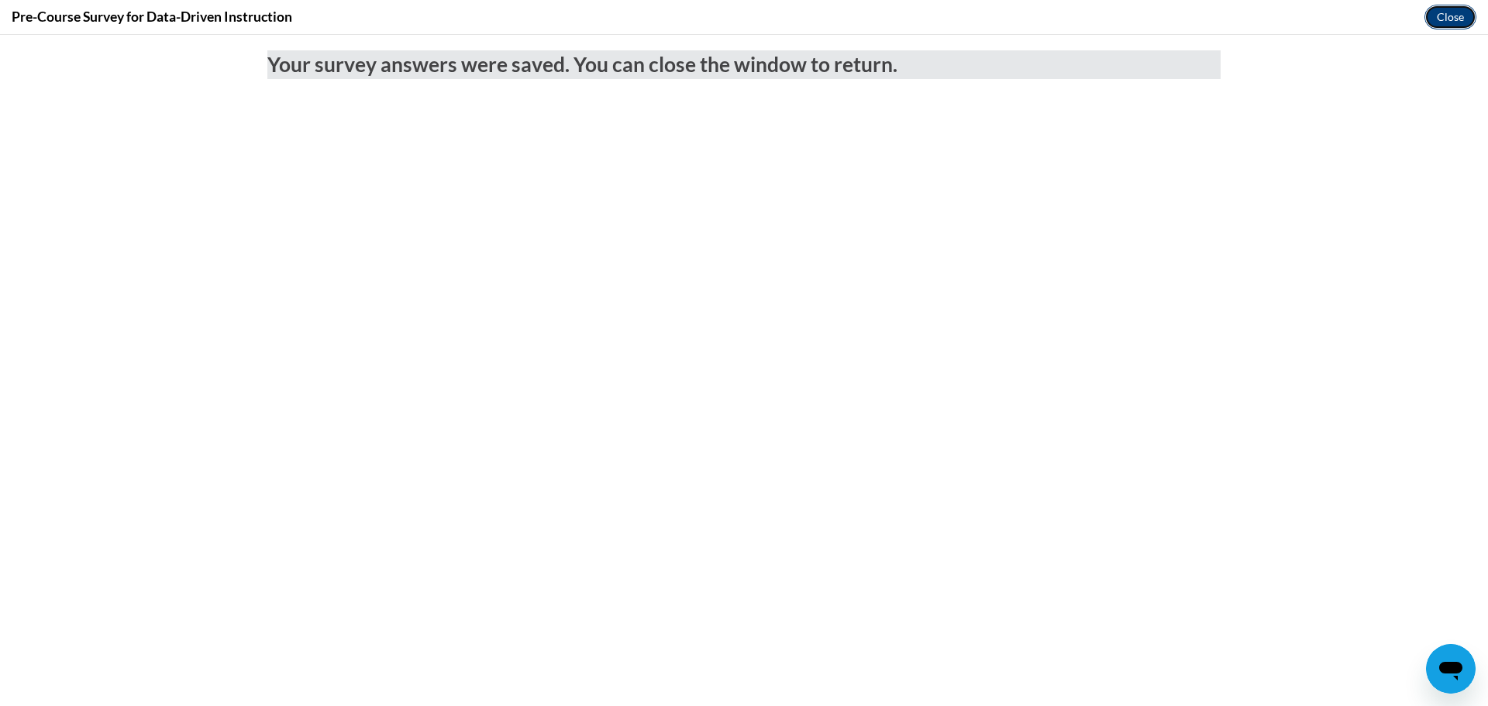
click at [1448, 13] on button "Close" at bounding box center [1450, 17] width 52 height 25
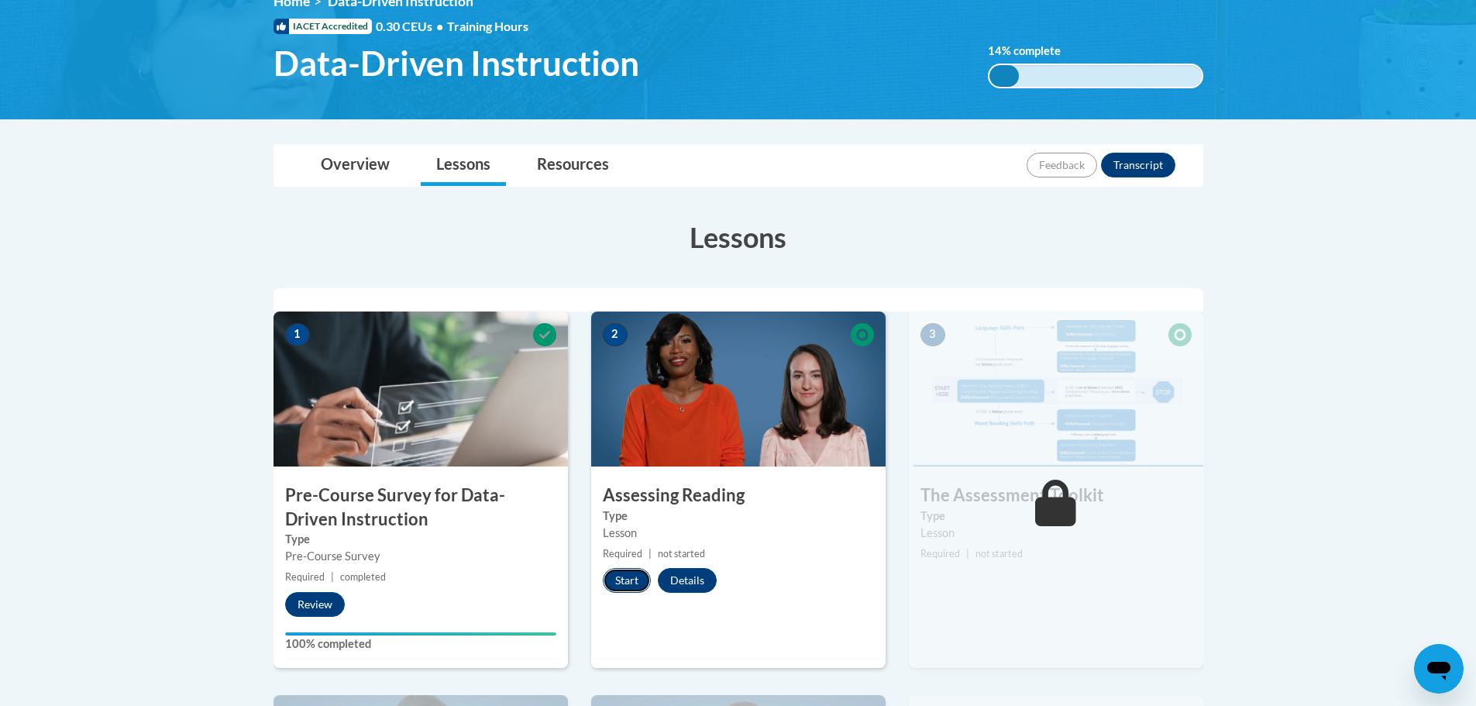
click at [629, 584] on button "Start" at bounding box center [627, 580] width 48 height 25
